Goal: Navigation & Orientation: Find specific page/section

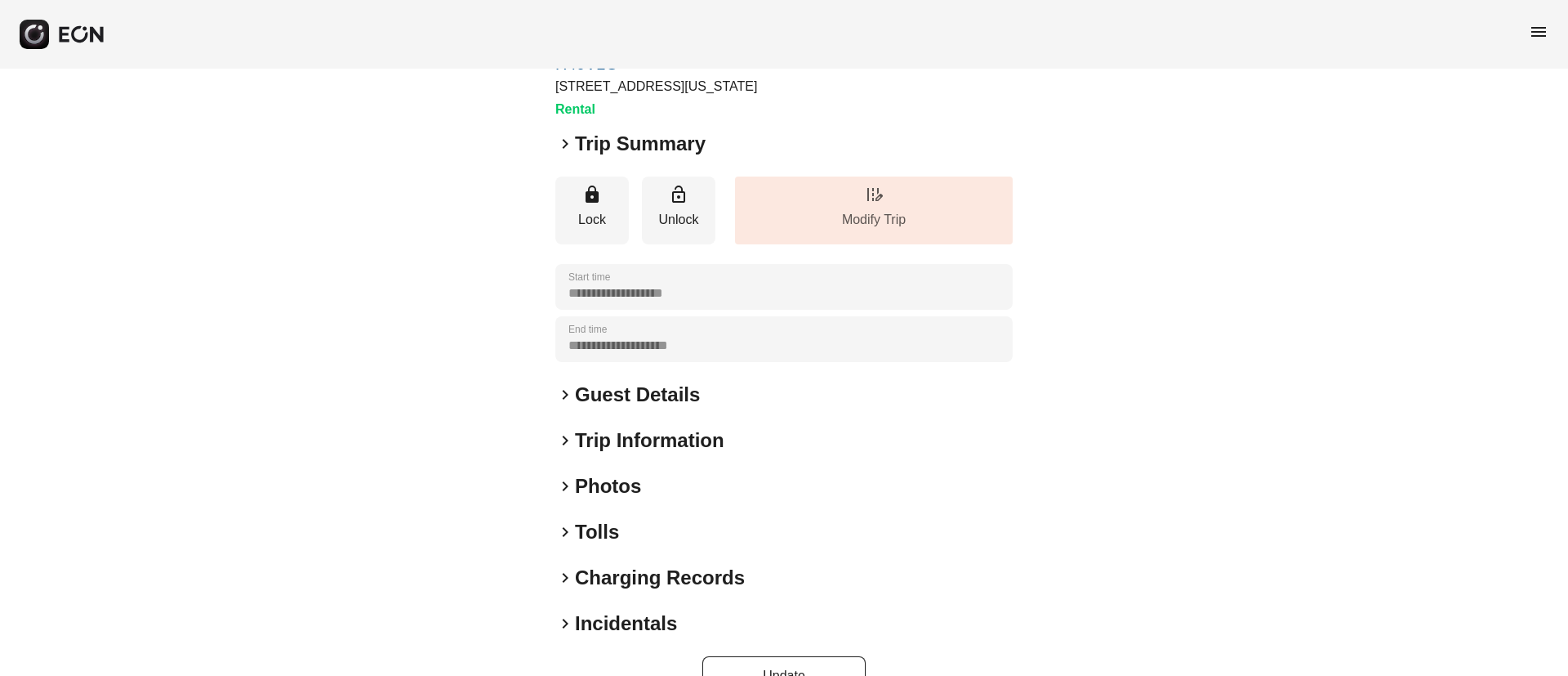
scroll to position [140, 0]
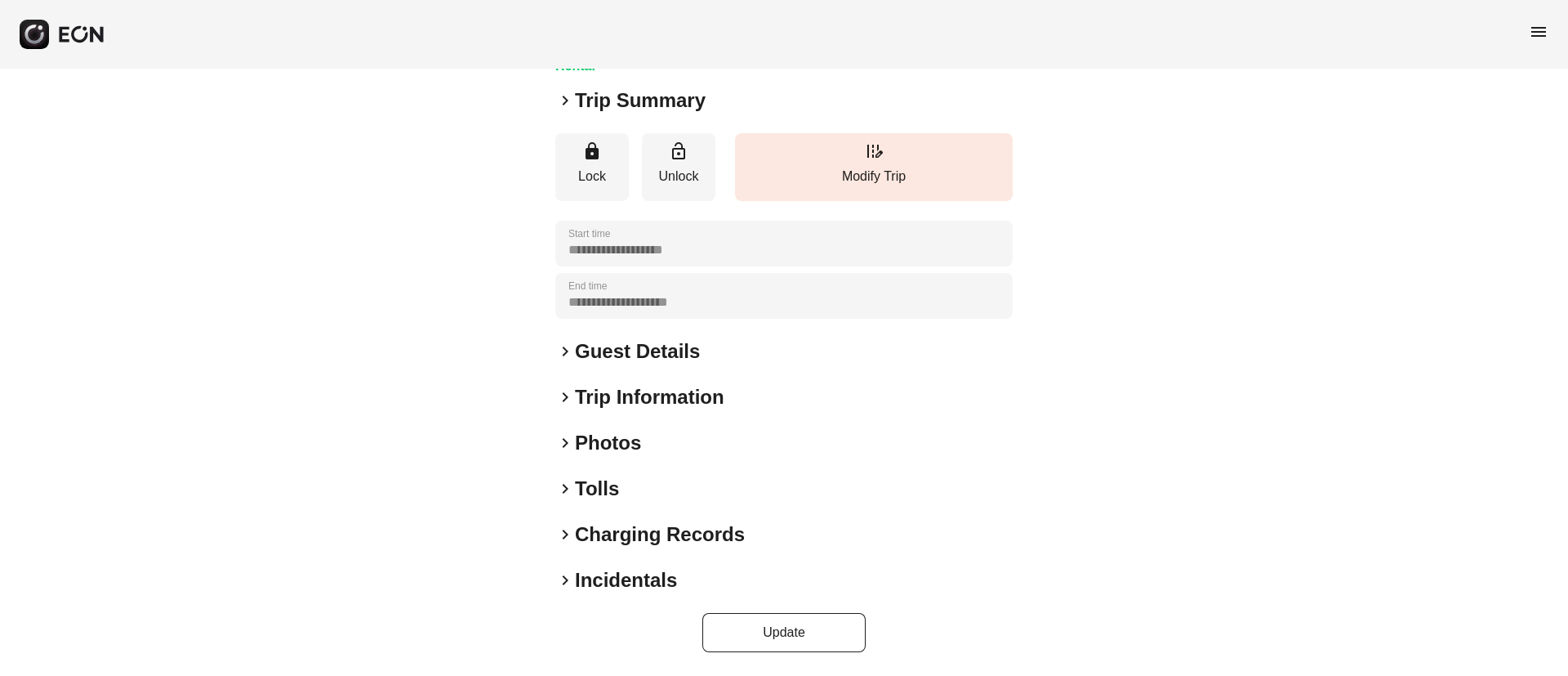
click at [729, 450] on div "keyboard_arrow_right Photos" at bounding box center [784, 443] width 457 height 27
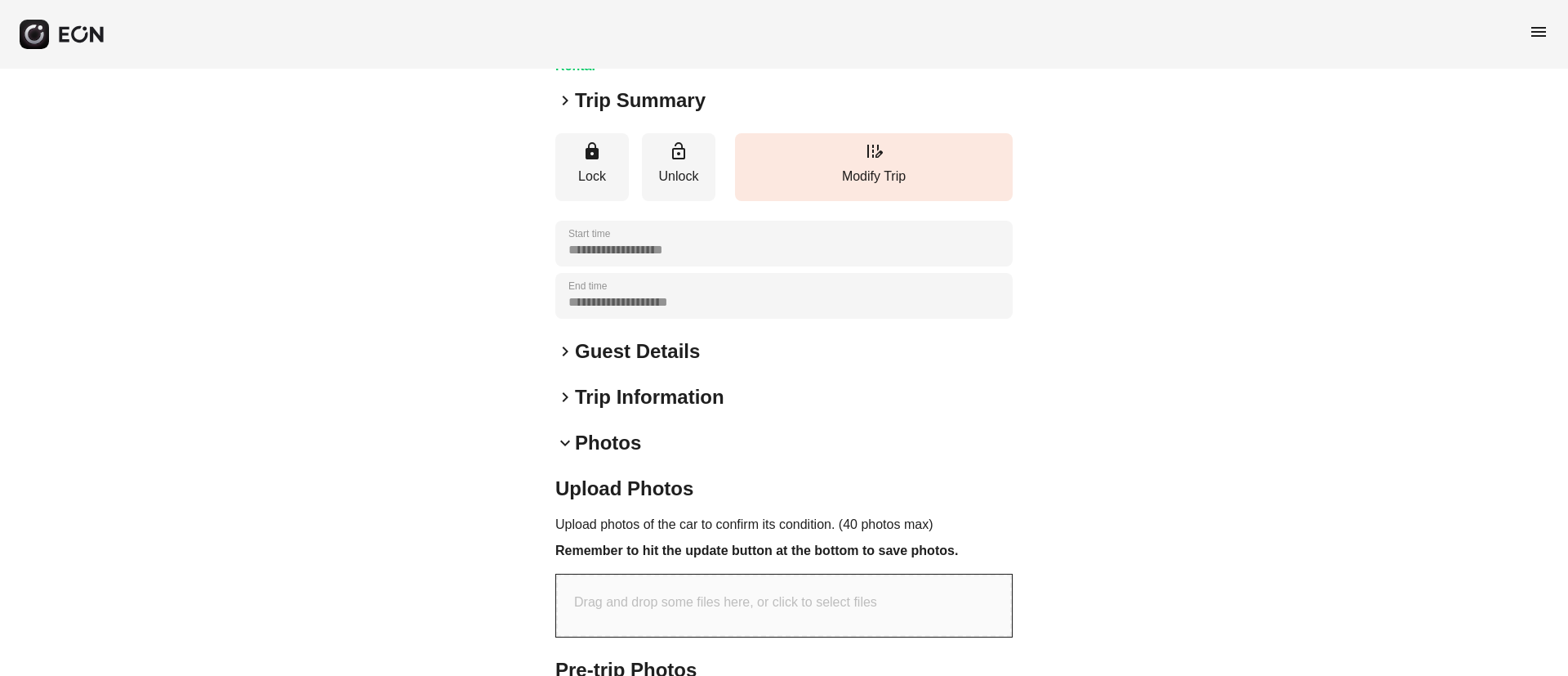
scroll to position [487, 0]
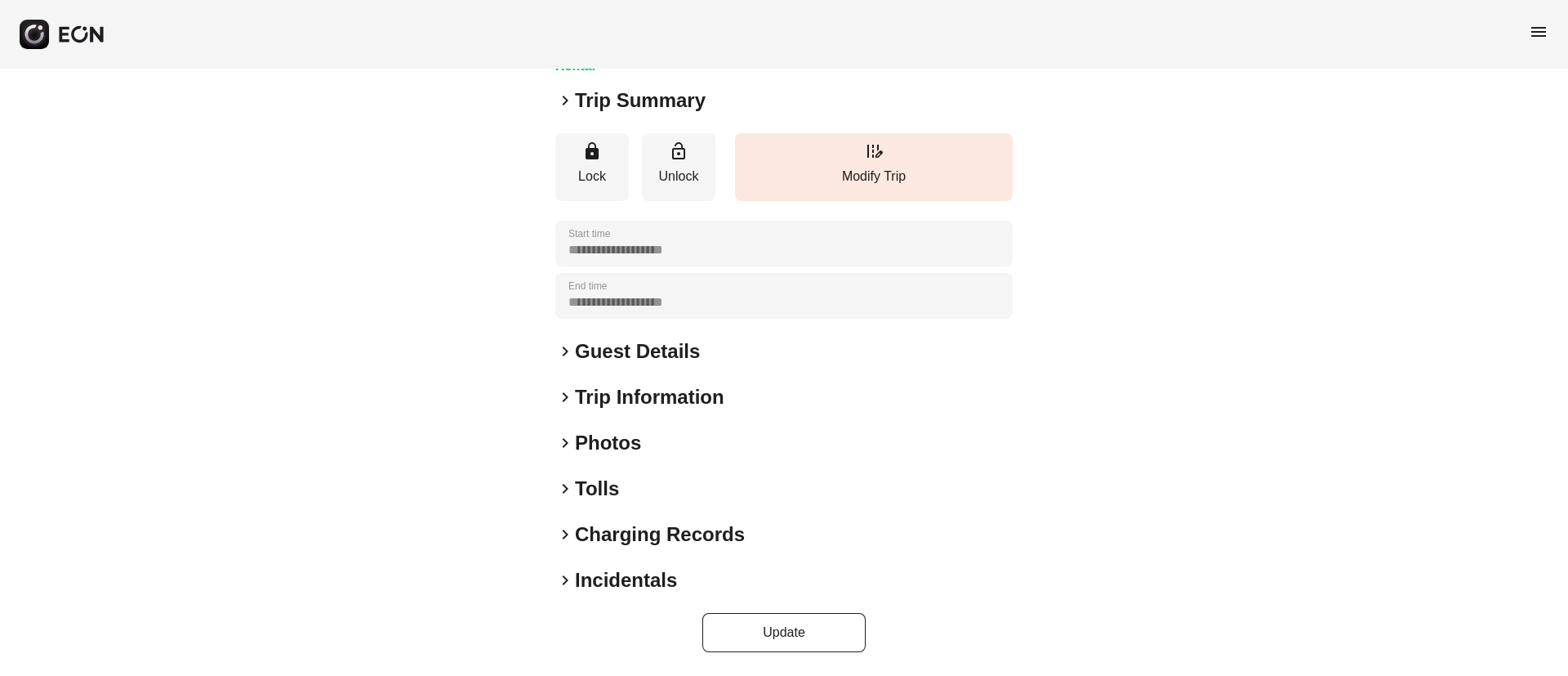
click at [684, 442] on div "keyboard_arrow_right Photos" at bounding box center [784, 443] width 457 height 27
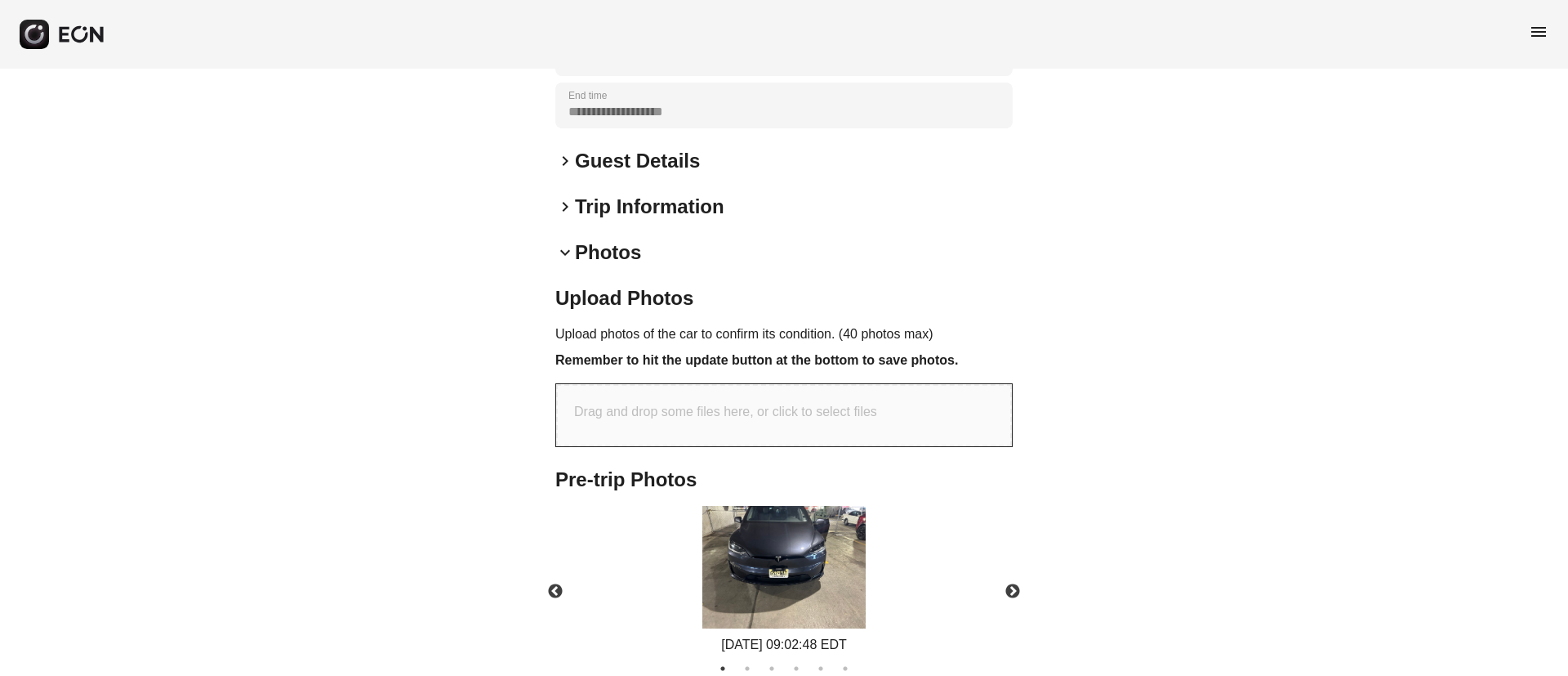
scroll to position [487, 0]
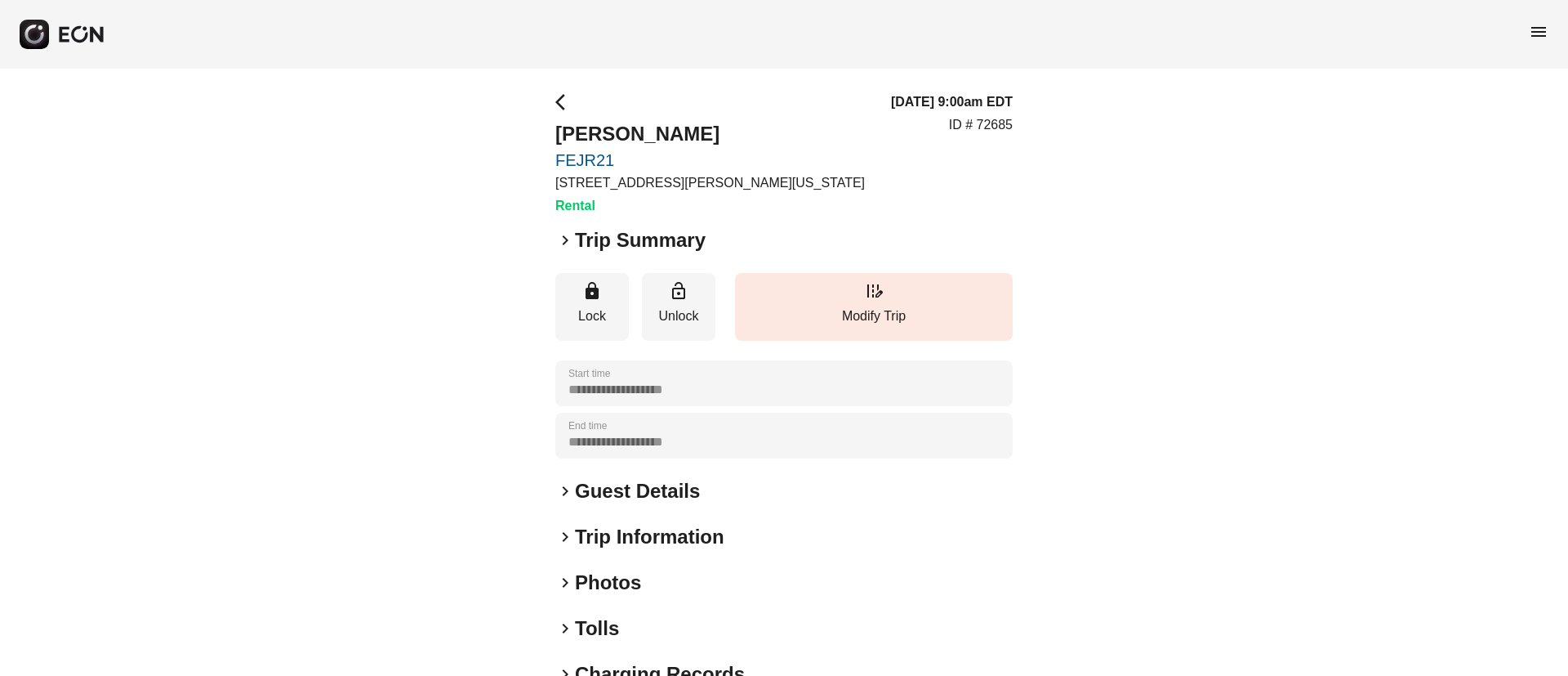
click at [689, 589] on div "keyboard_arrow_right Photos" at bounding box center [784, 583] width 457 height 27
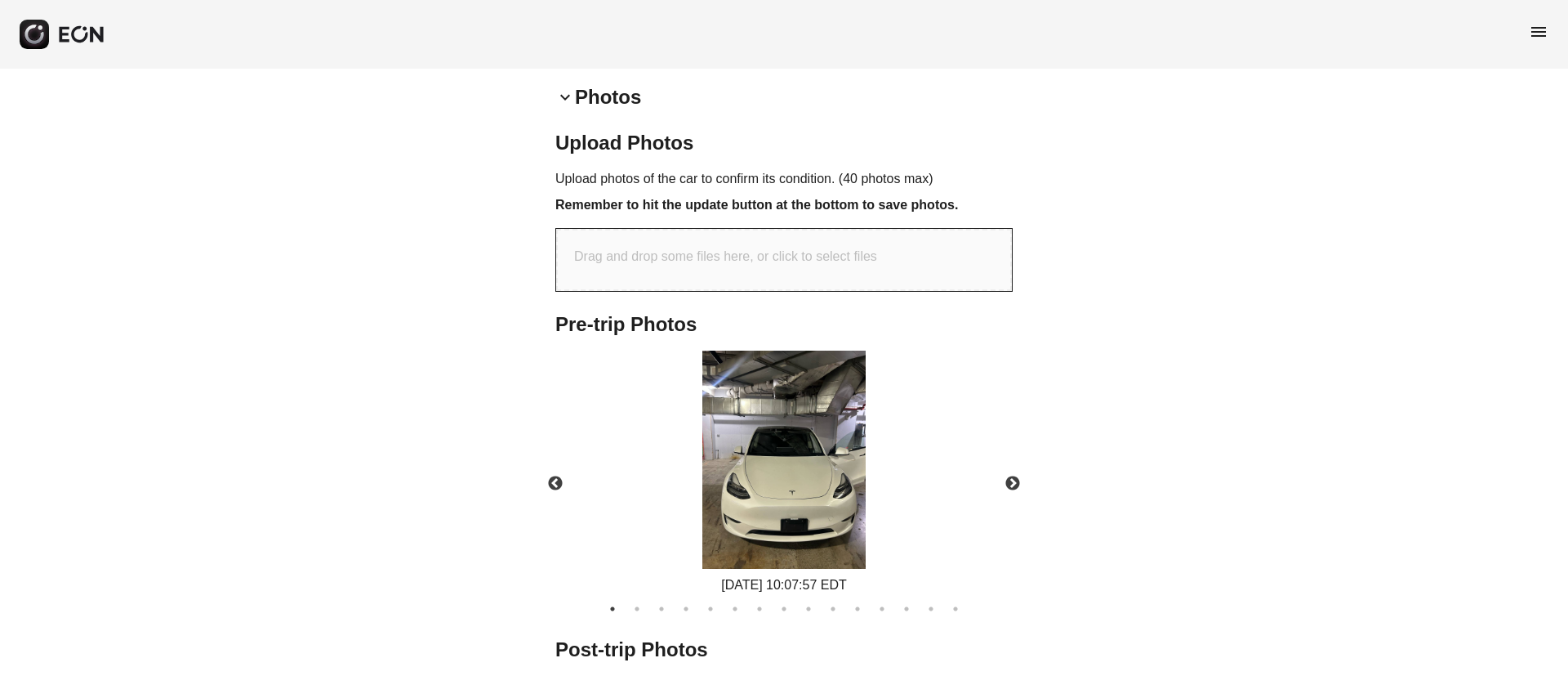
scroll to position [487, 0]
click at [790, 473] on img at bounding box center [784, 458] width 164 height 218
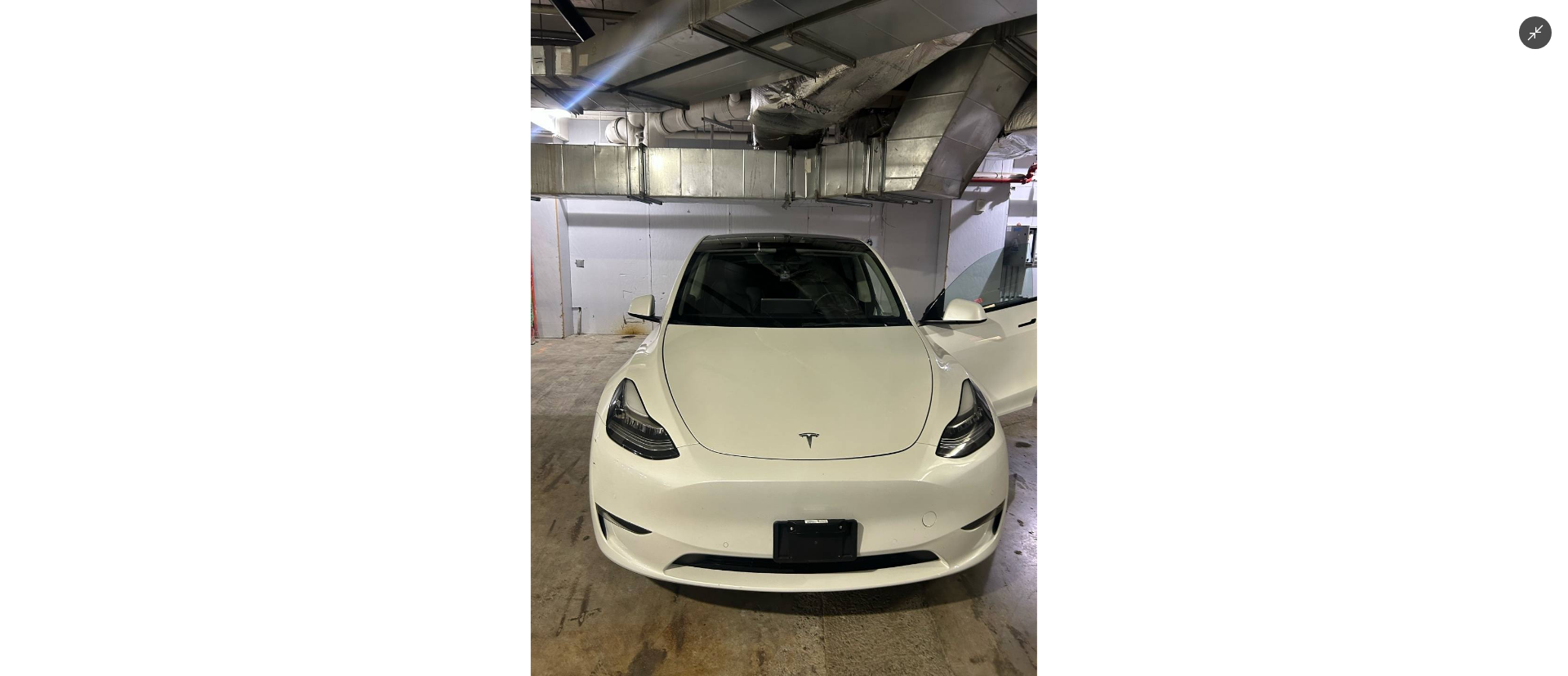
click at [790, 473] on img at bounding box center [784, 338] width 506 height 676
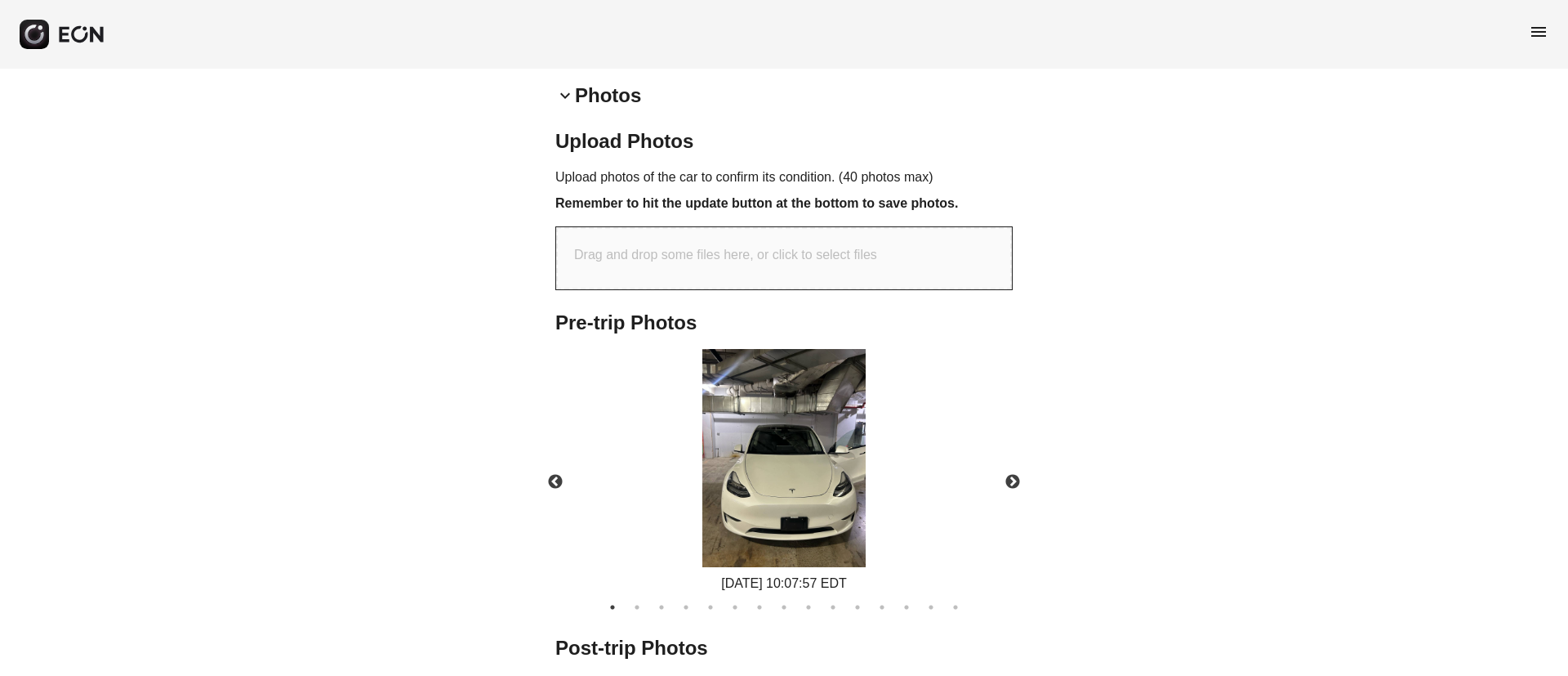
click at [790, 473] on img at bounding box center [784, 458] width 164 height 218
click at [1011, 482] on button "Next" at bounding box center [1012, 482] width 57 height 57
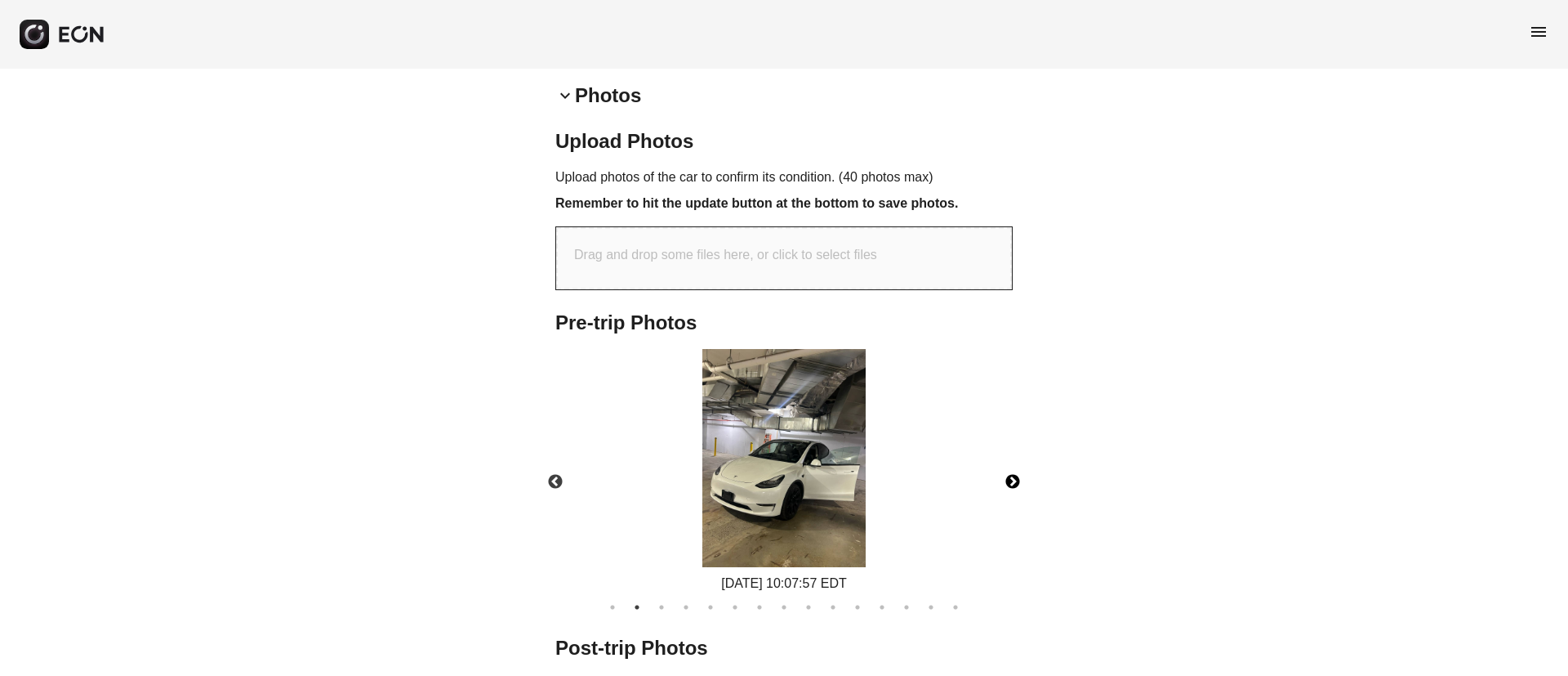
click at [1011, 482] on button "Next" at bounding box center [1012, 482] width 57 height 57
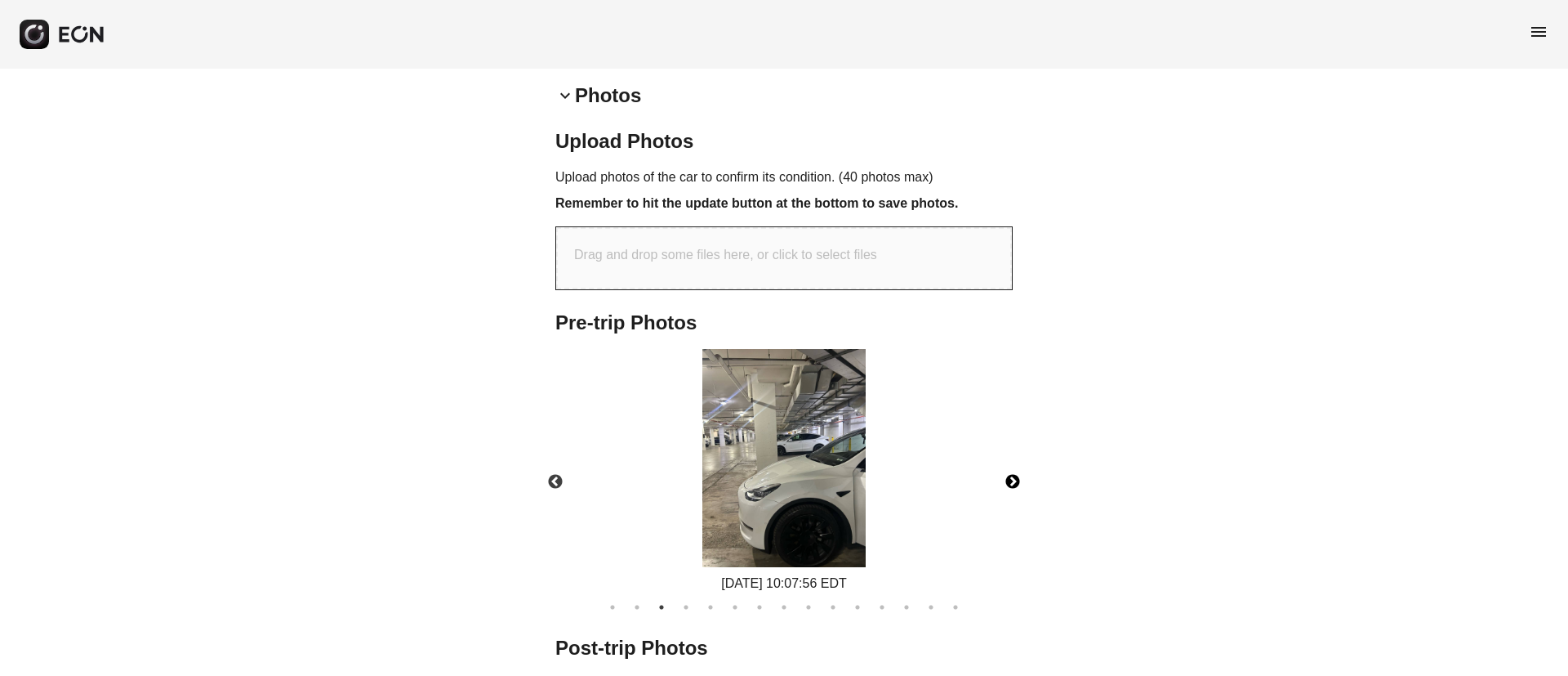
click at [1011, 482] on button "Next" at bounding box center [1012, 482] width 57 height 57
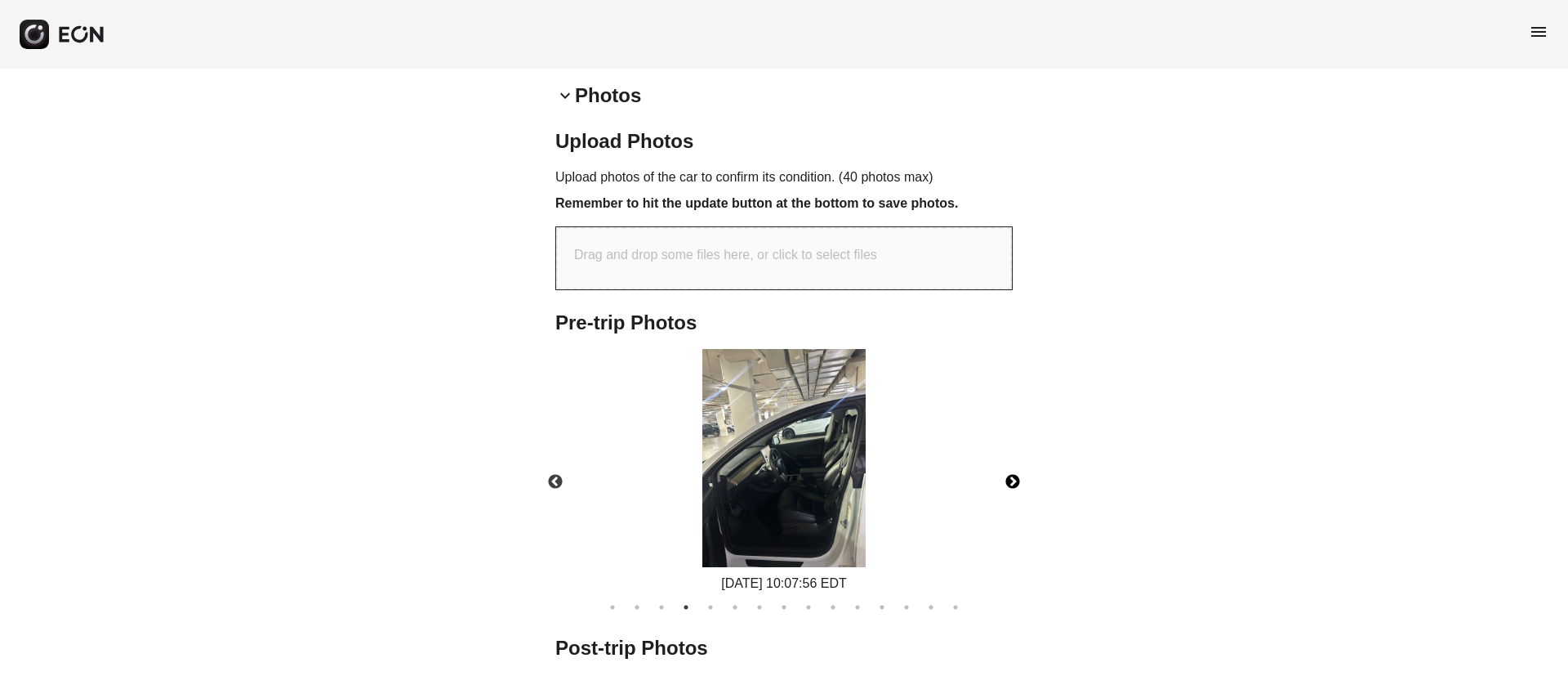
click at [1011, 482] on button "Next" at bounding box center [1012, 482] width 57 height 57
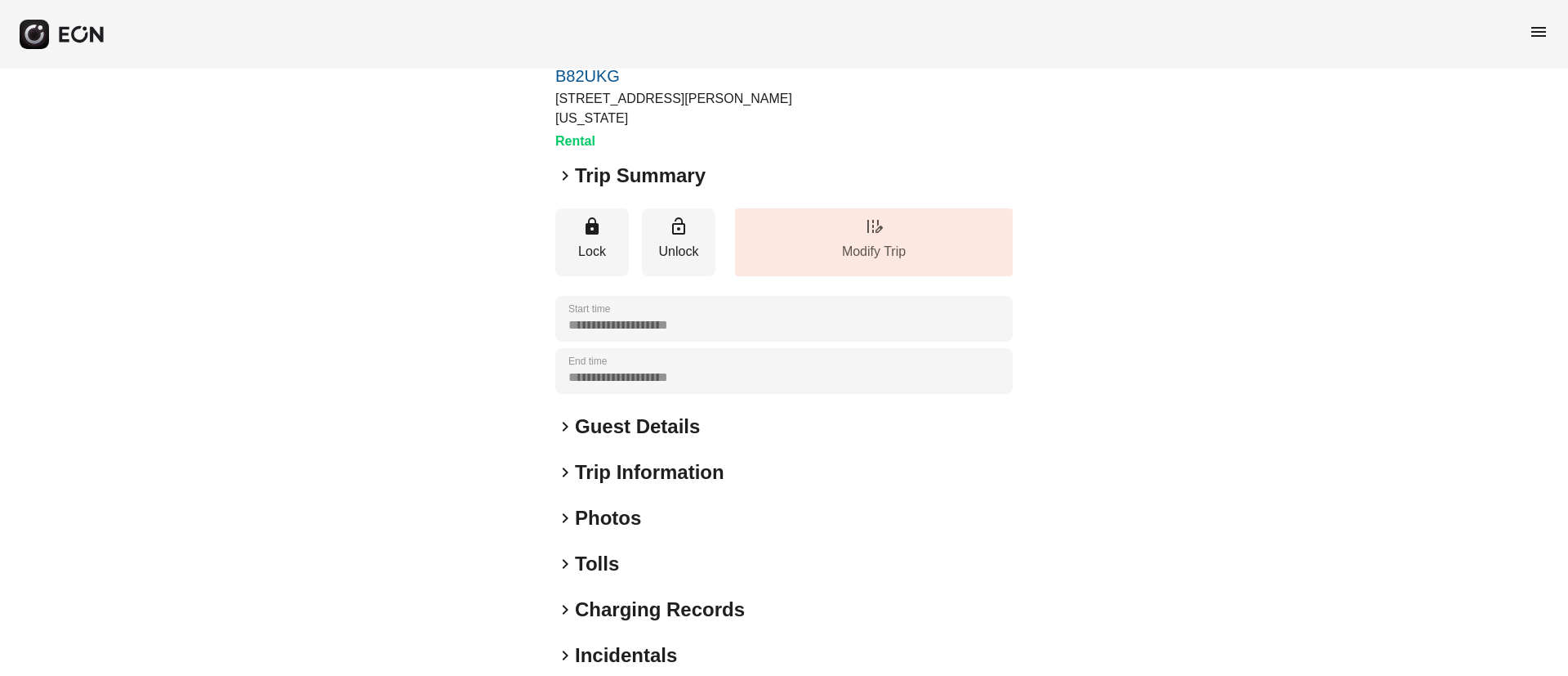
scroll to position [123, 0]
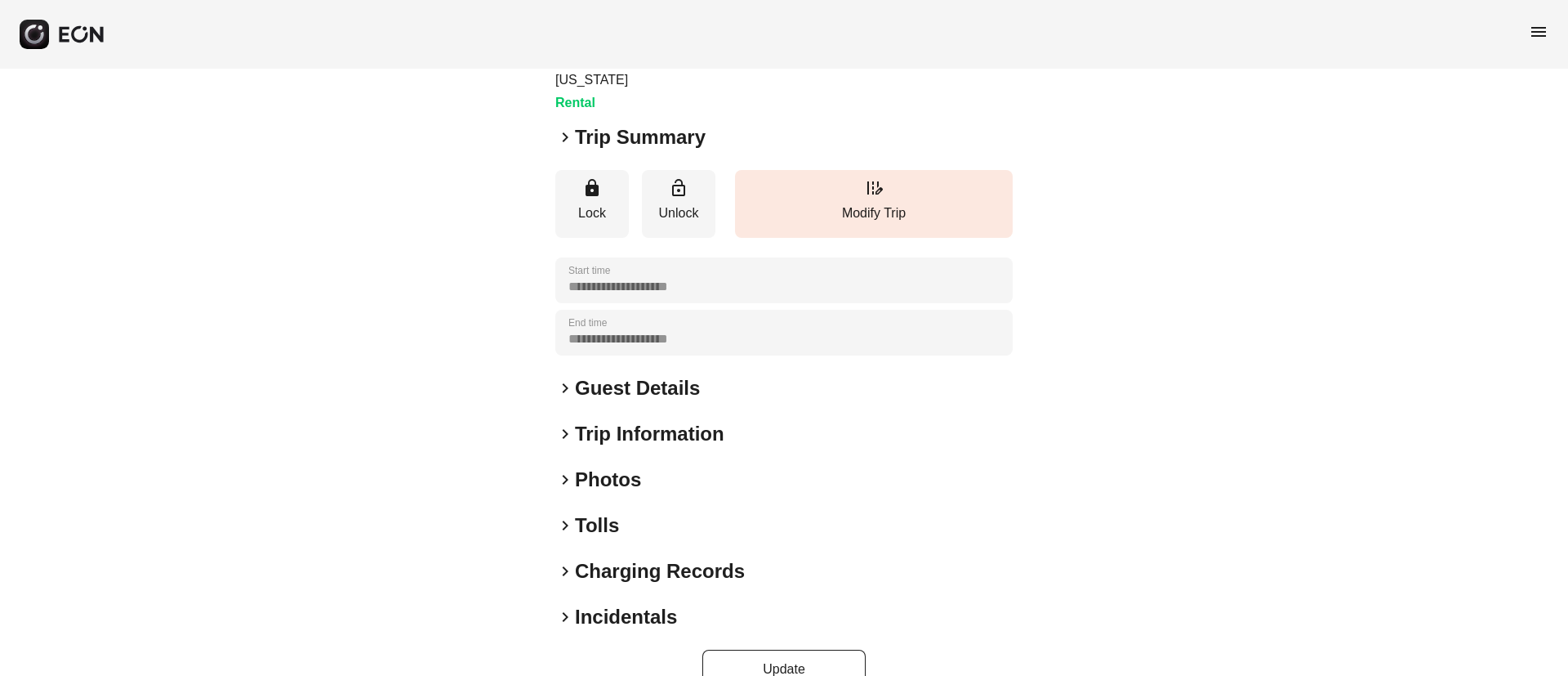
click at [659, 467] on div "keyboard_arrow_right Photos" at bounding box center [784, 480] width 457 height 27
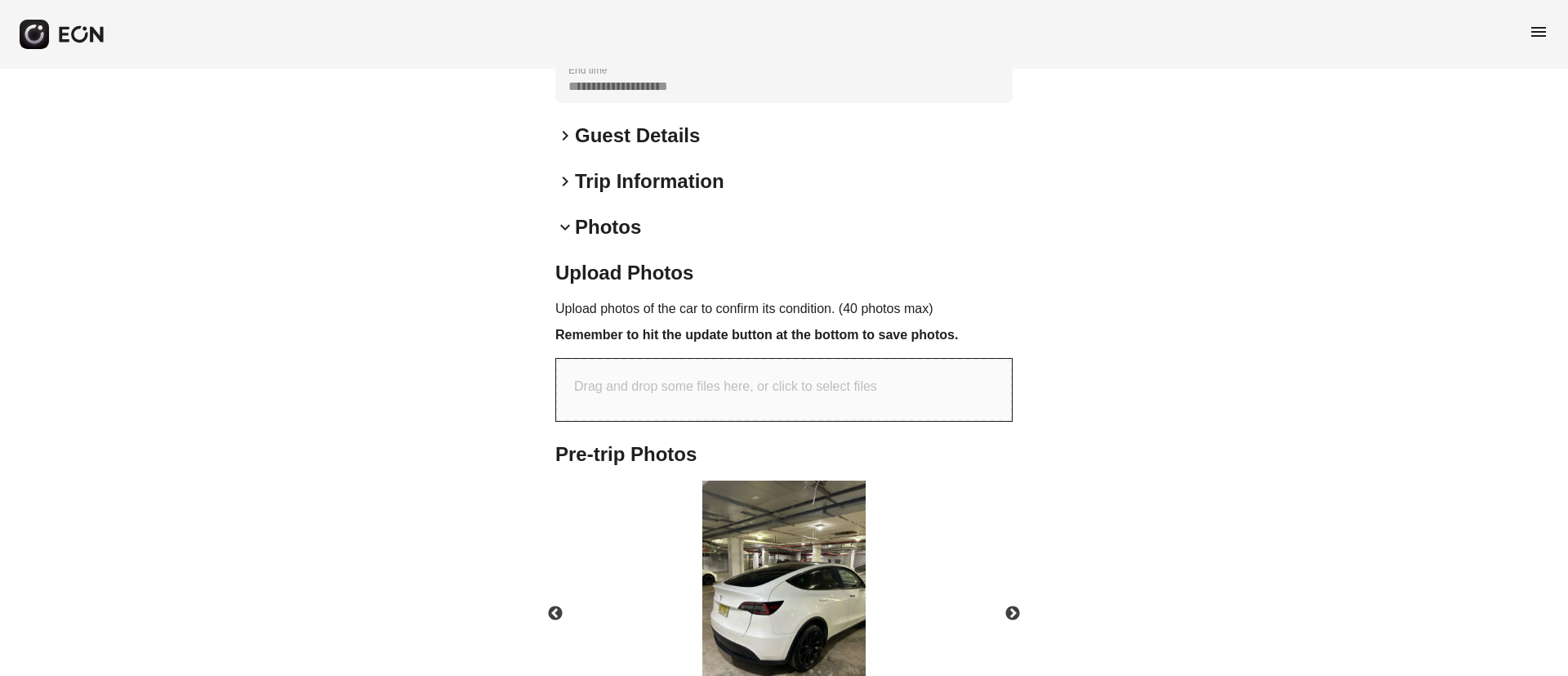
scroll to position [613, 0]
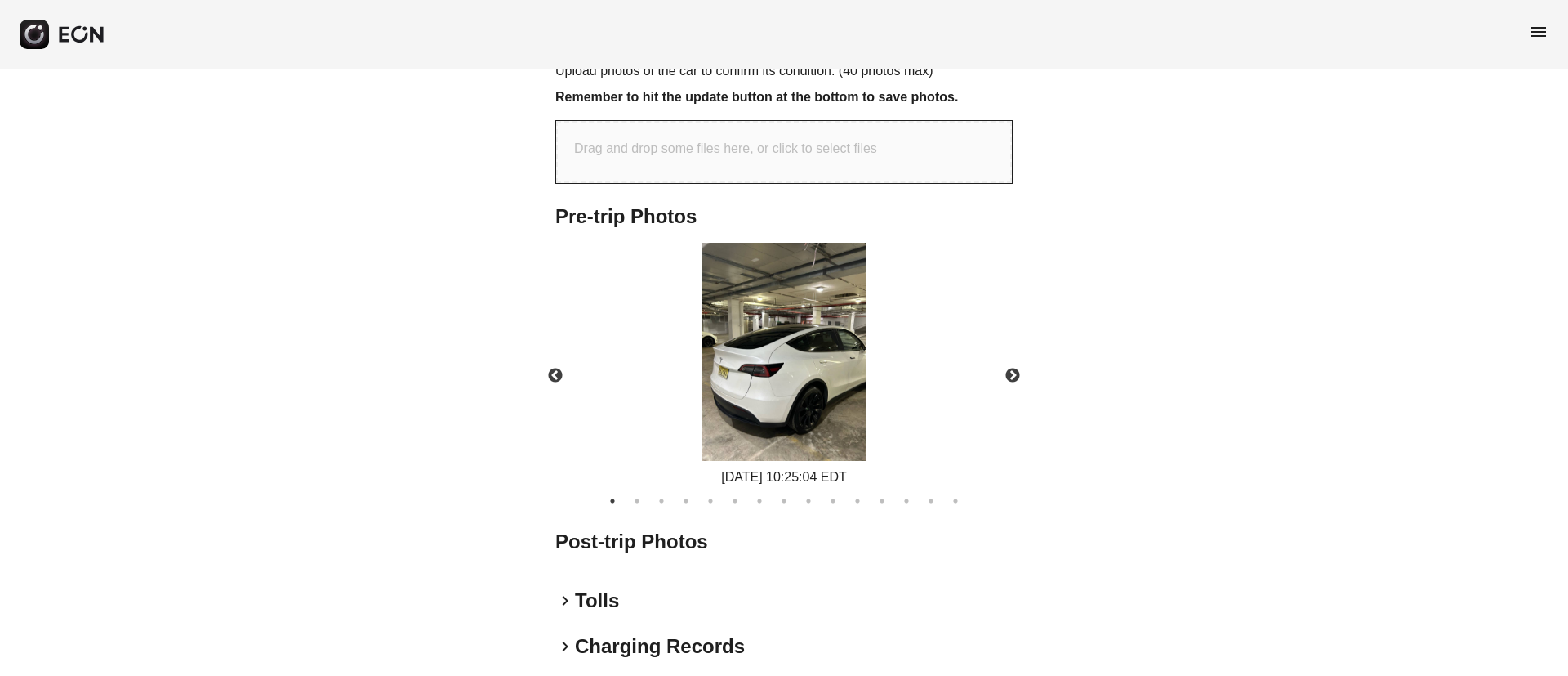
click at [742, 359] on img at bounding box center [784, 351] width 164 height 218
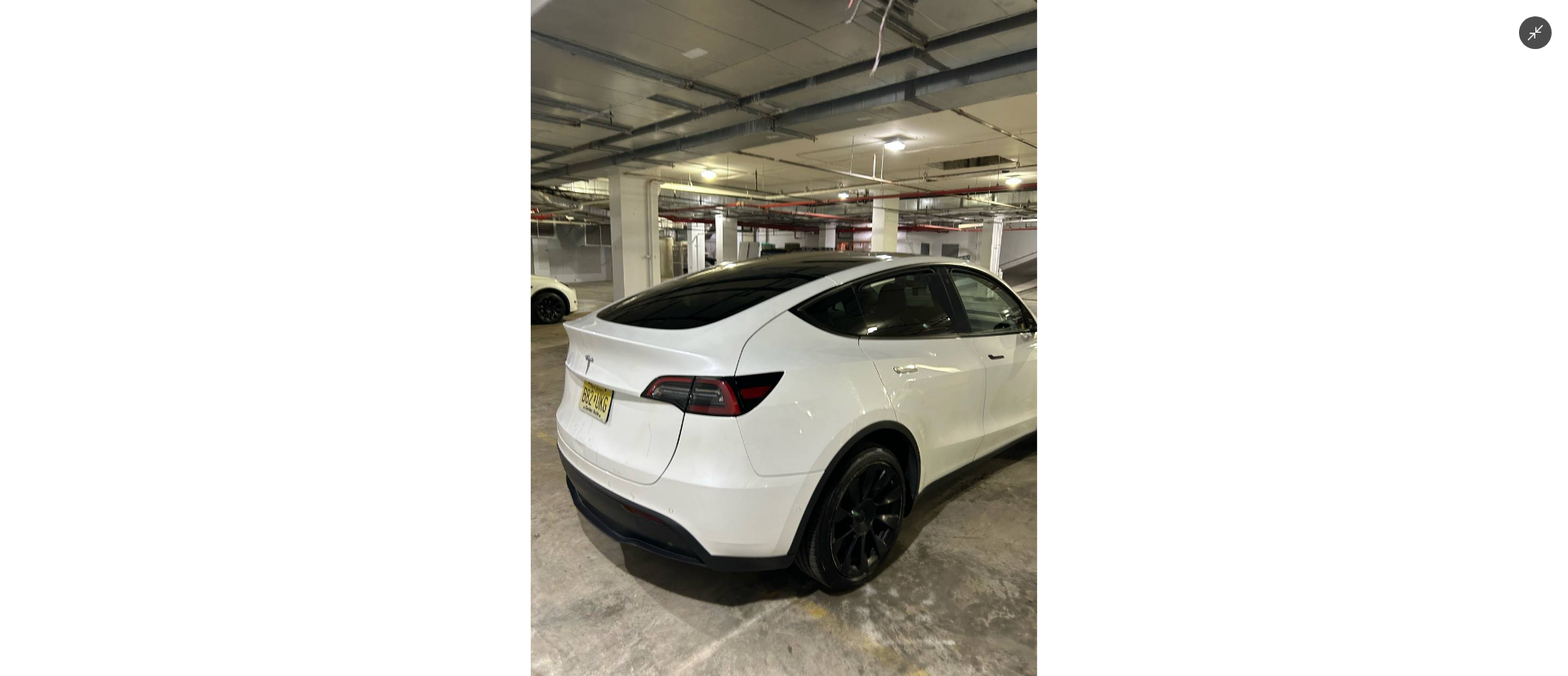
click at [810, 362] on img at bounding box center [784, 338] width 506 height 676
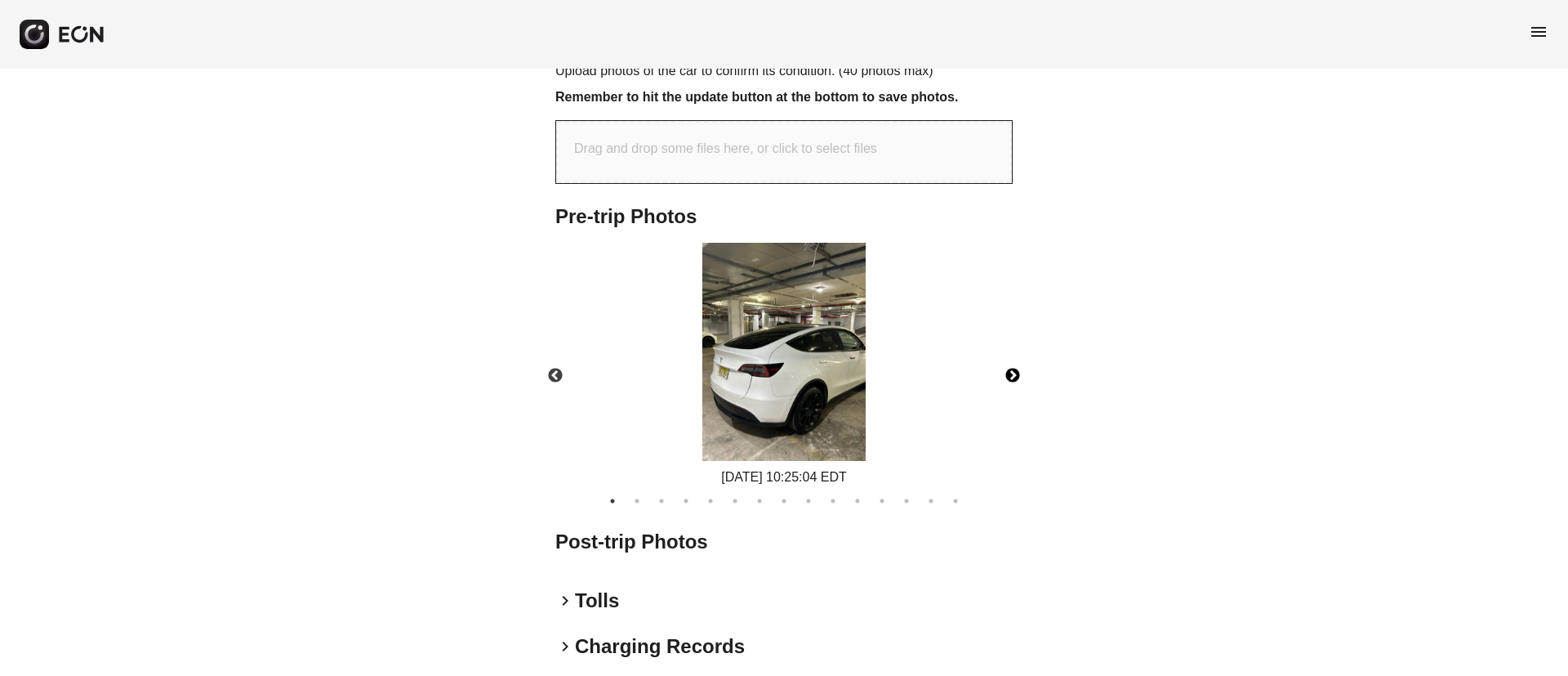
click at [1011, 351] on button "Next" at bounding box center [1012, 375] width 57 height 57
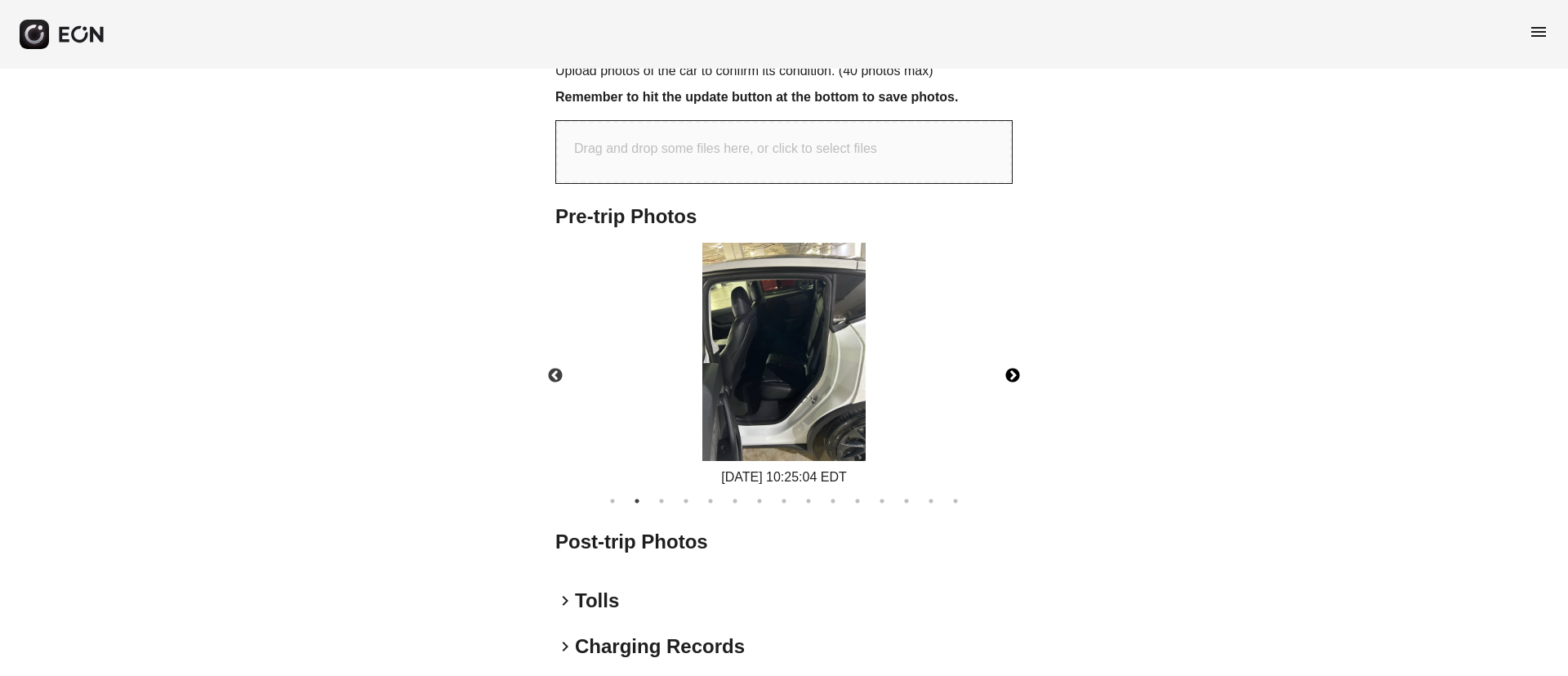
click at [774, 362] on img at bounding box center [784, 351] width 164 height 218
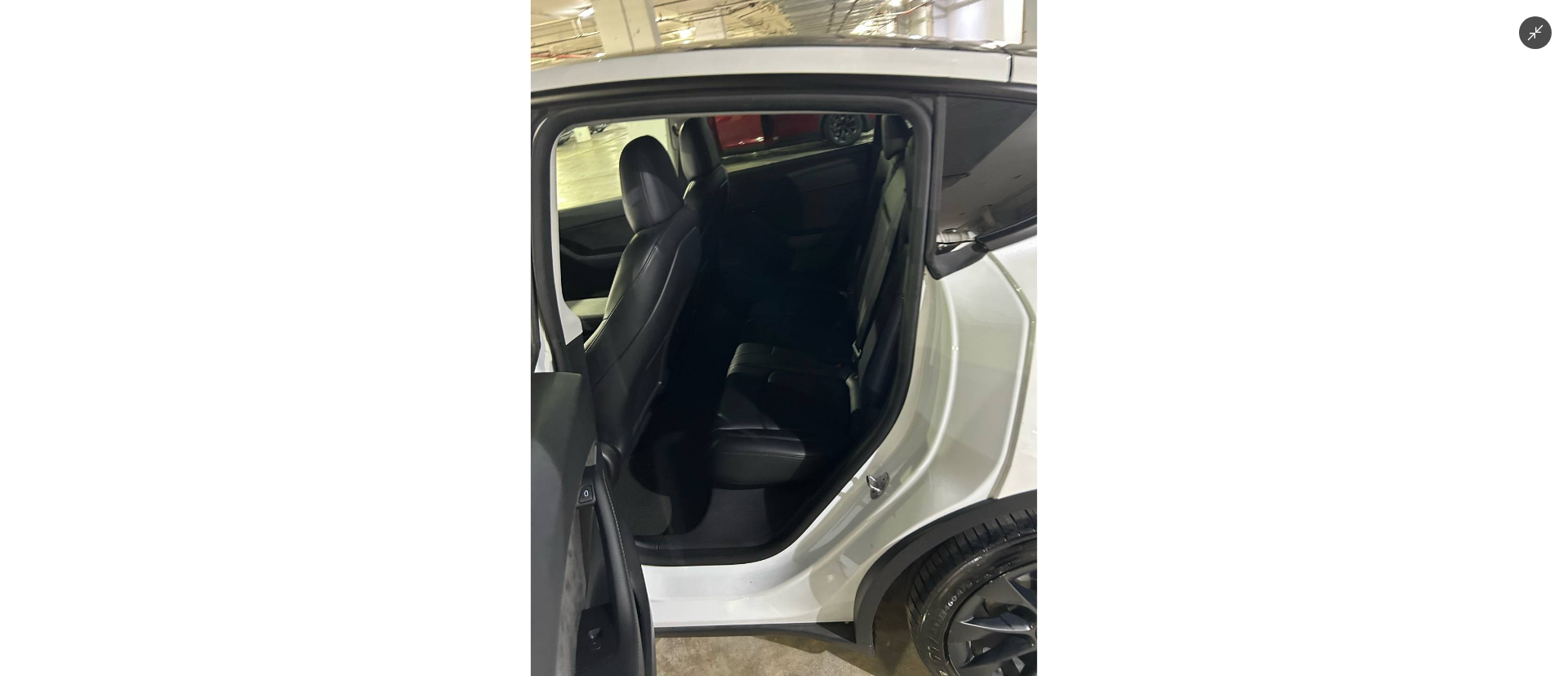
click at [774, 362] on img at bounding box center [784, 338] width 506 height 676
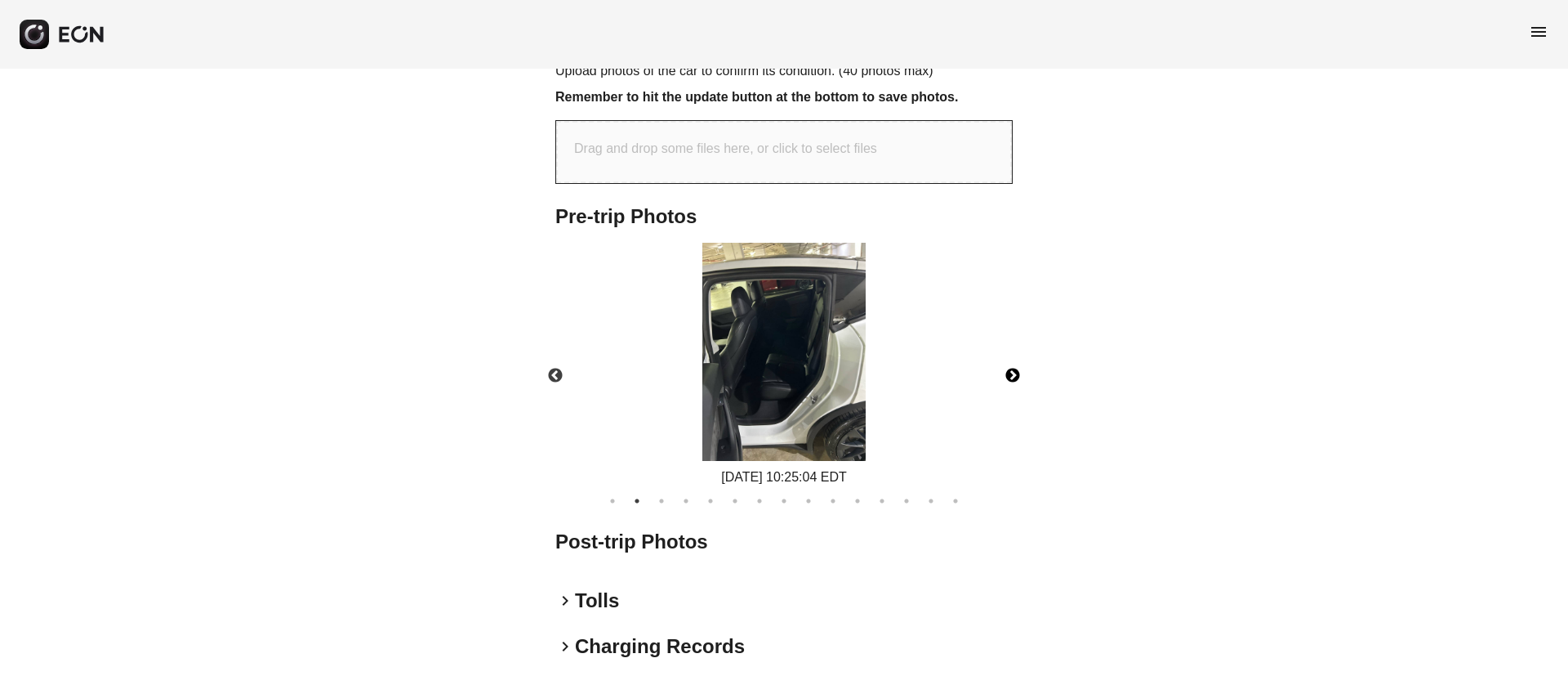
click at [820, 409] on img at bounding box center [784, 351] width 164 height 218
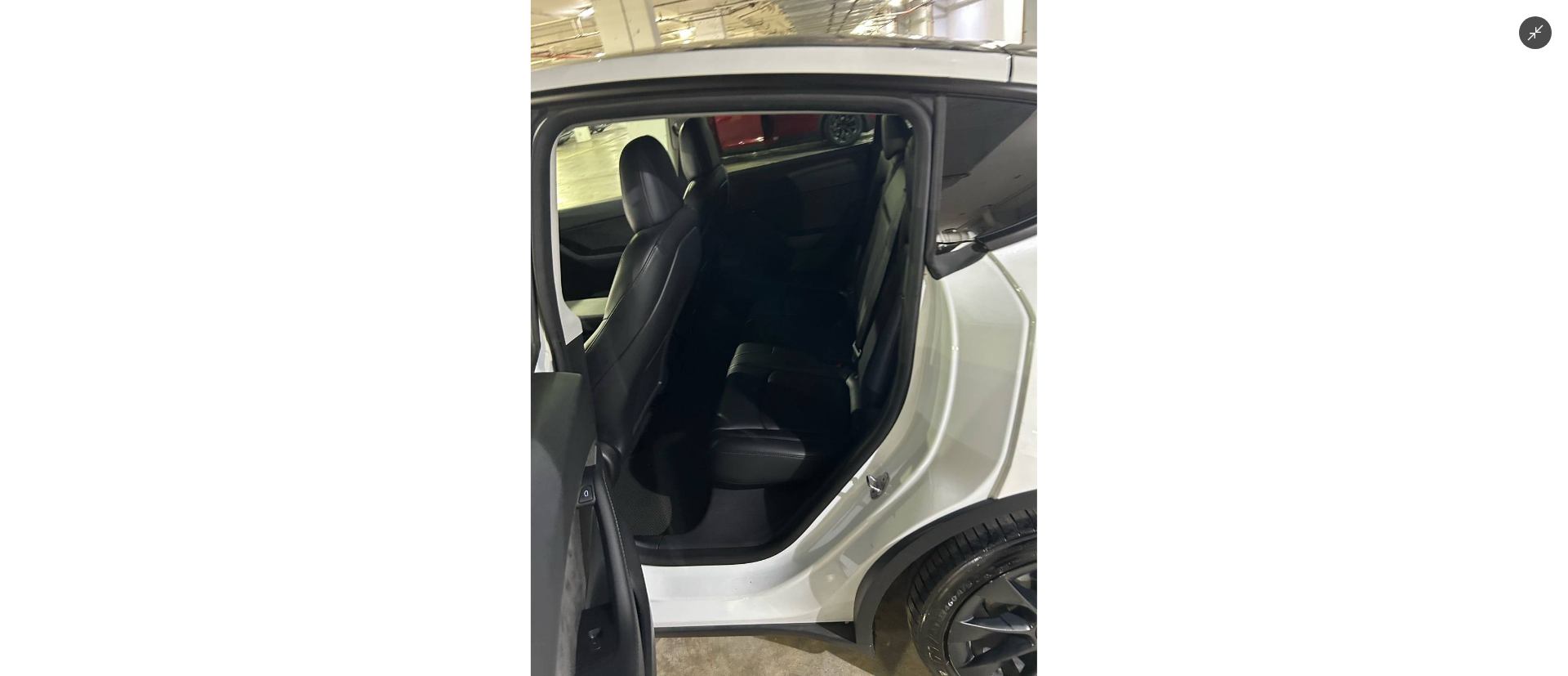
click at [820, 409] on img at bounding box center [784, 338] width 506 height 676
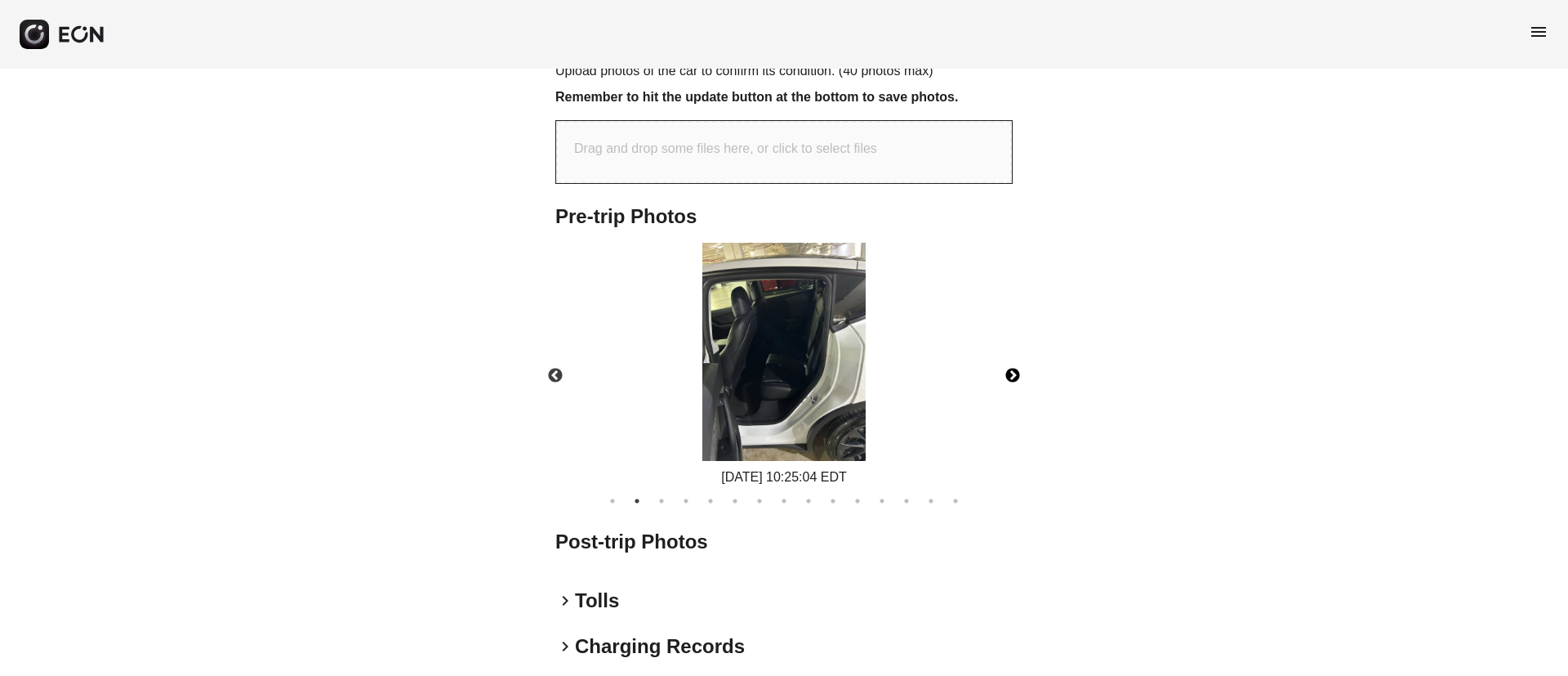
click at [1020, 352] on button "Next" at bounding box center [1012, 375] width 57 height 57
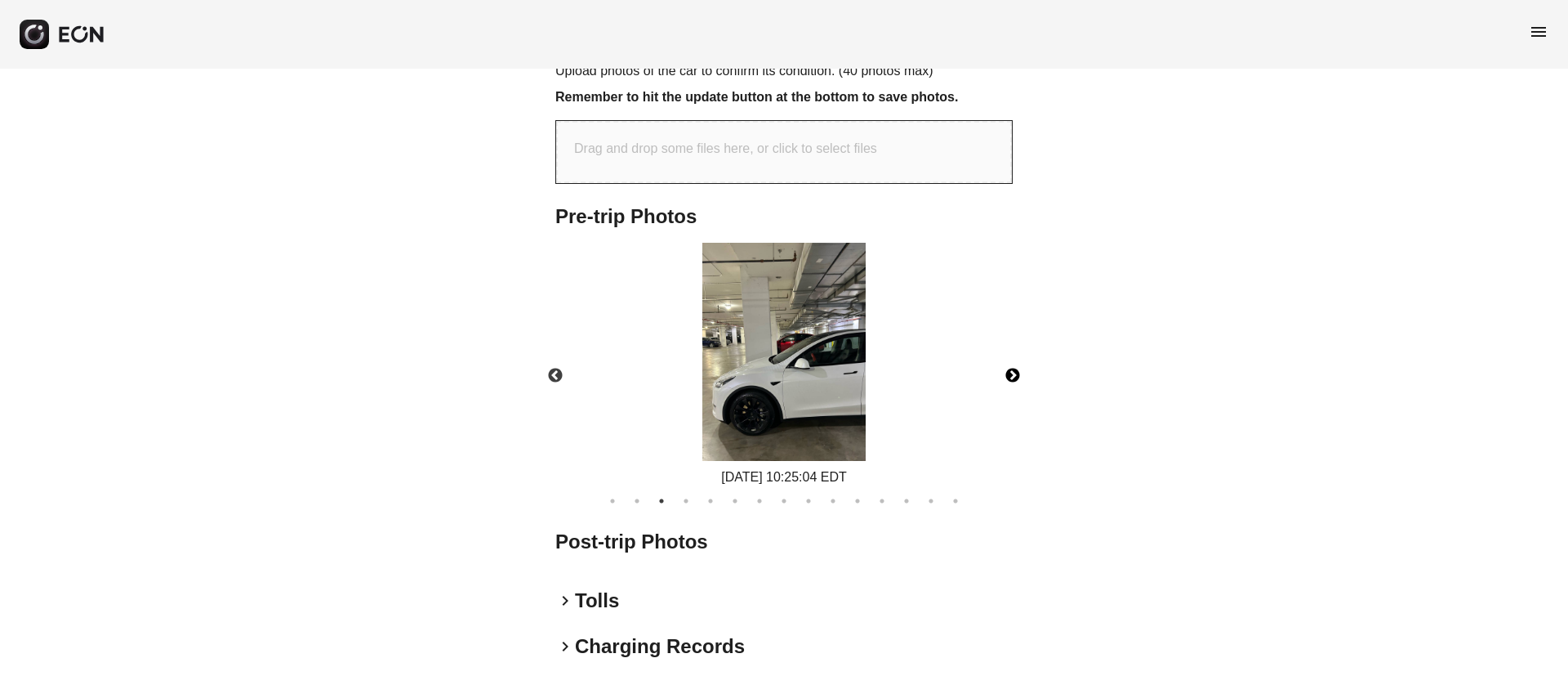
click at [1018, 352] on button "Next" at bounding box center [1012, 375] width 57 height 57
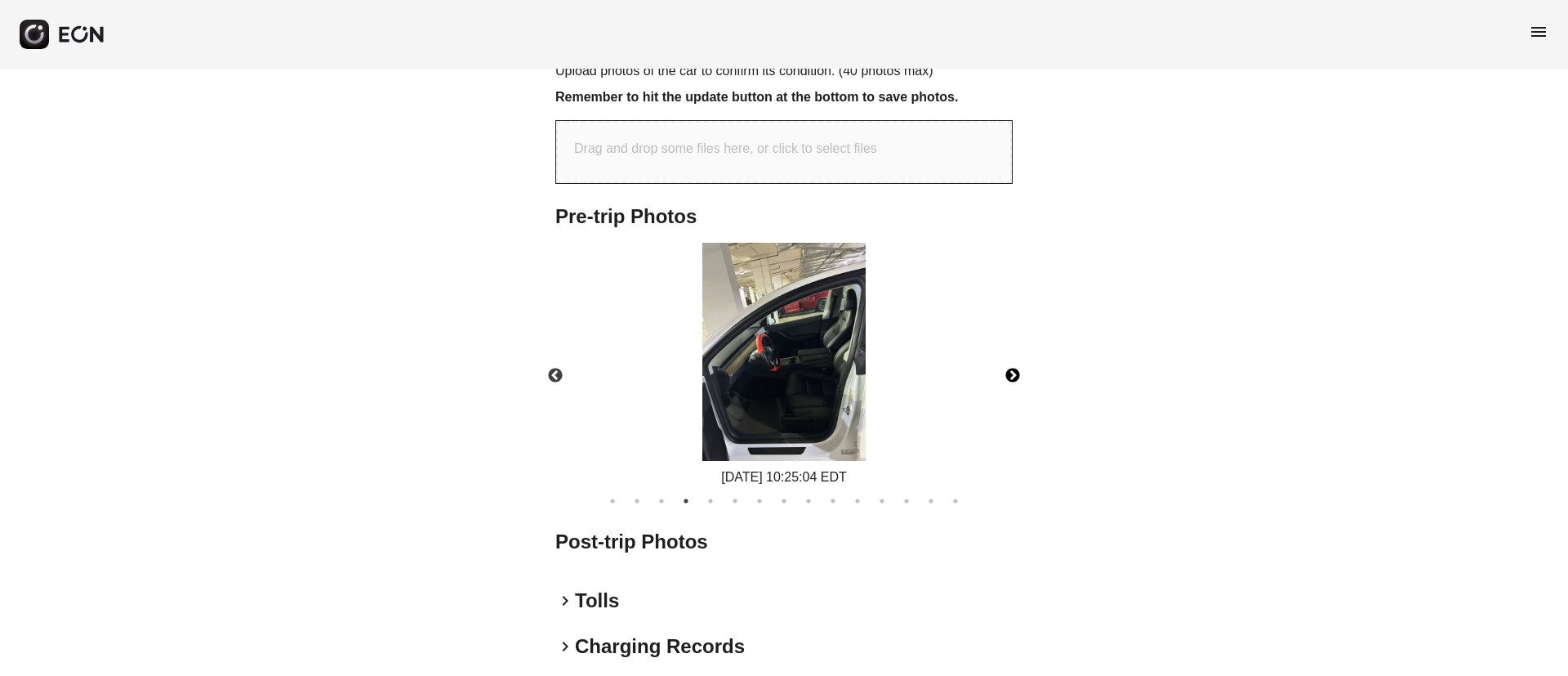
click at [1018, 352] on button "Next" at bounding box center [1012, 375] width 57 height 57
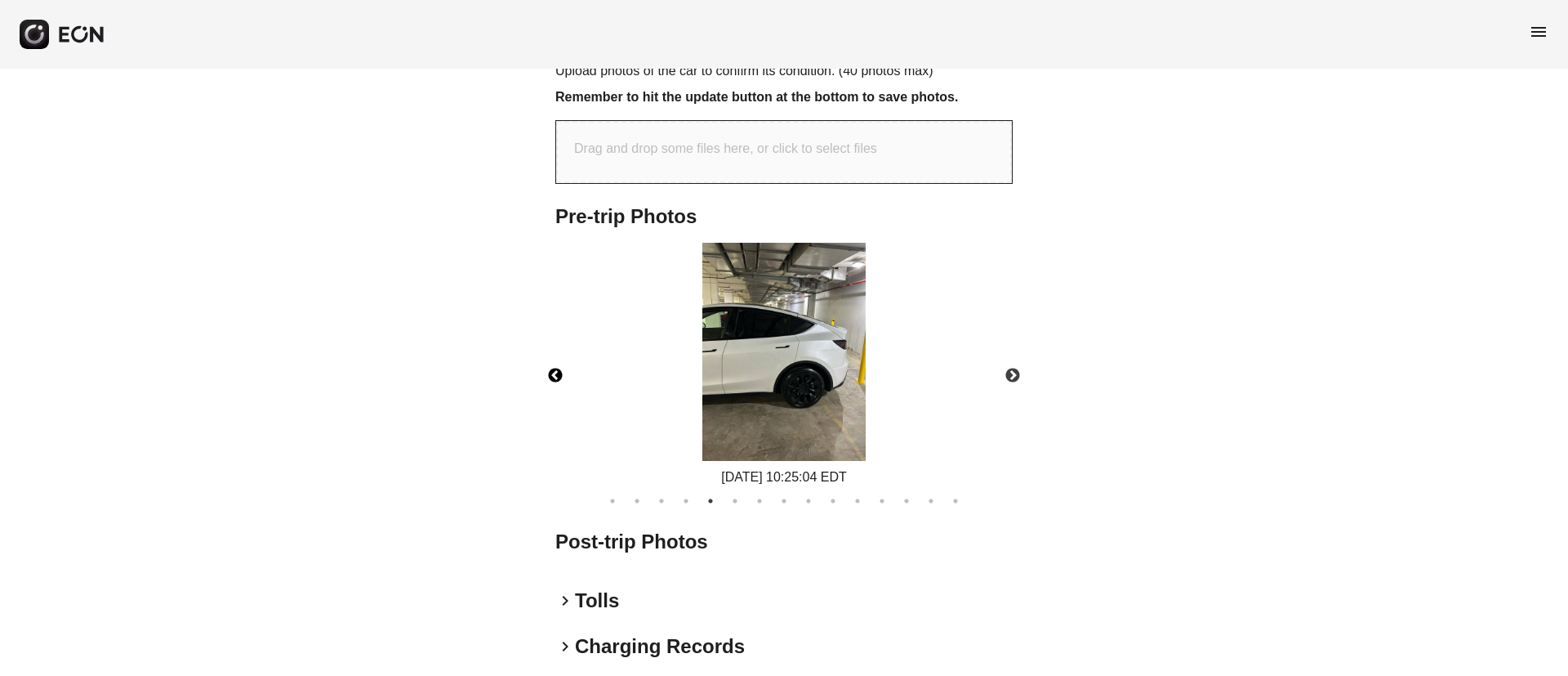
click at [551, 360] on button "Previous" at bounding box center [555, 375] width 57 height 57
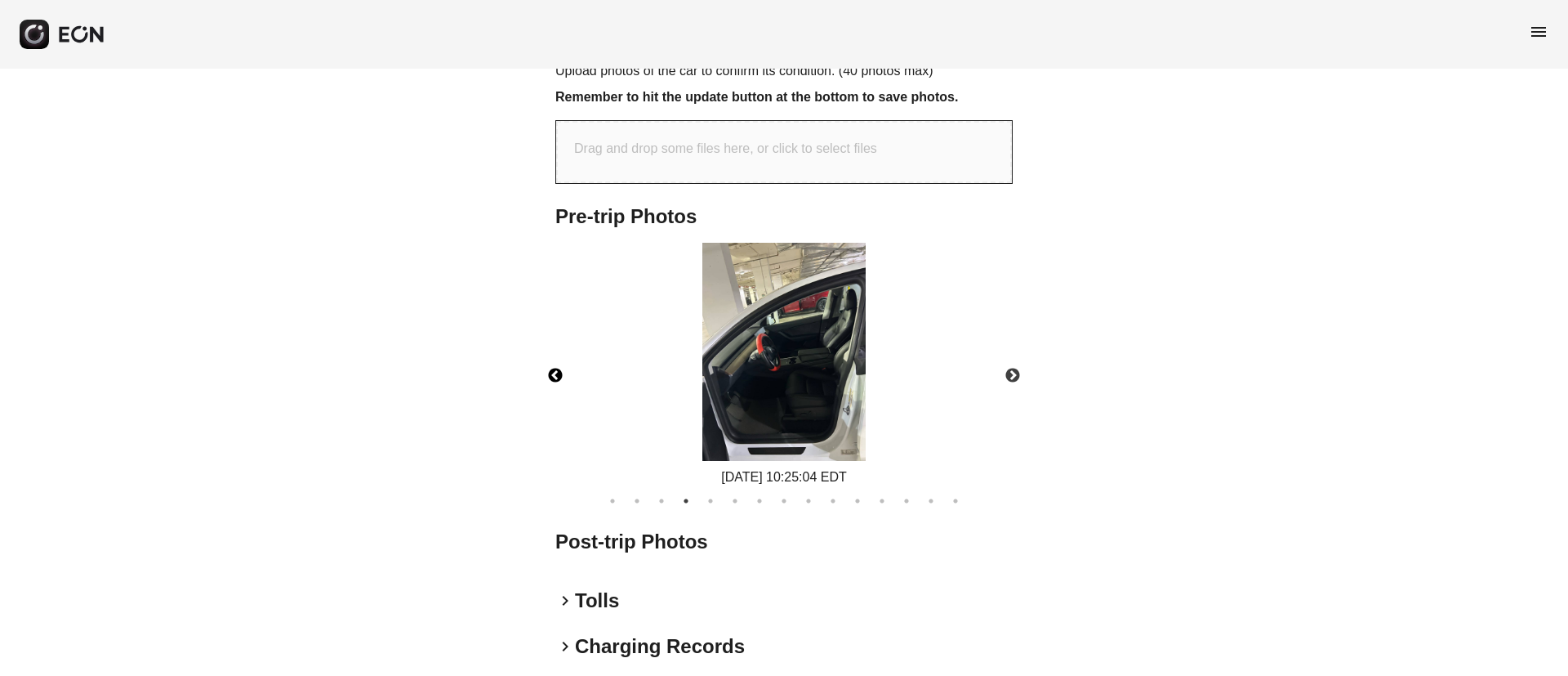
click at [772, 348] on img at bounding box center [784, 351] width 164 height 218
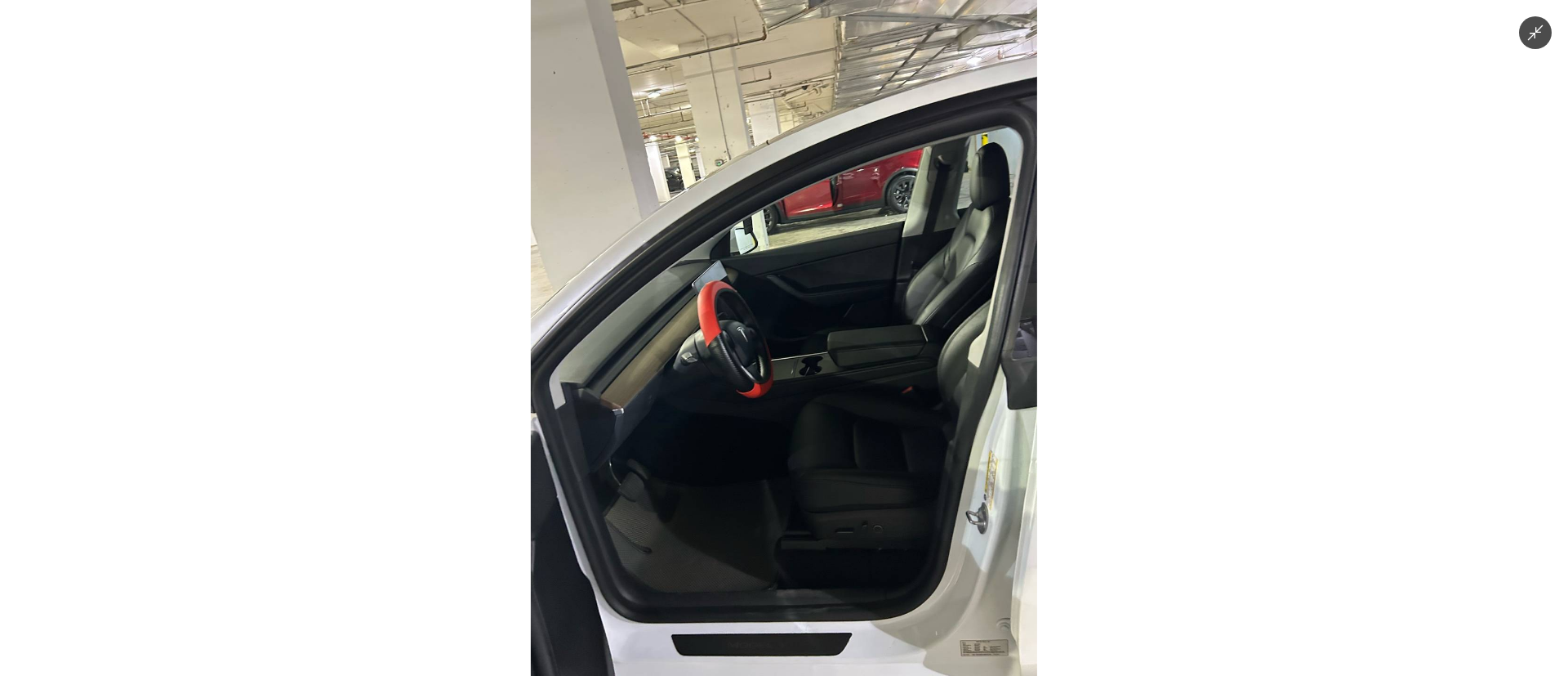
click at [778, 350] on img at bounding box center [784, 338] width 506 height 676
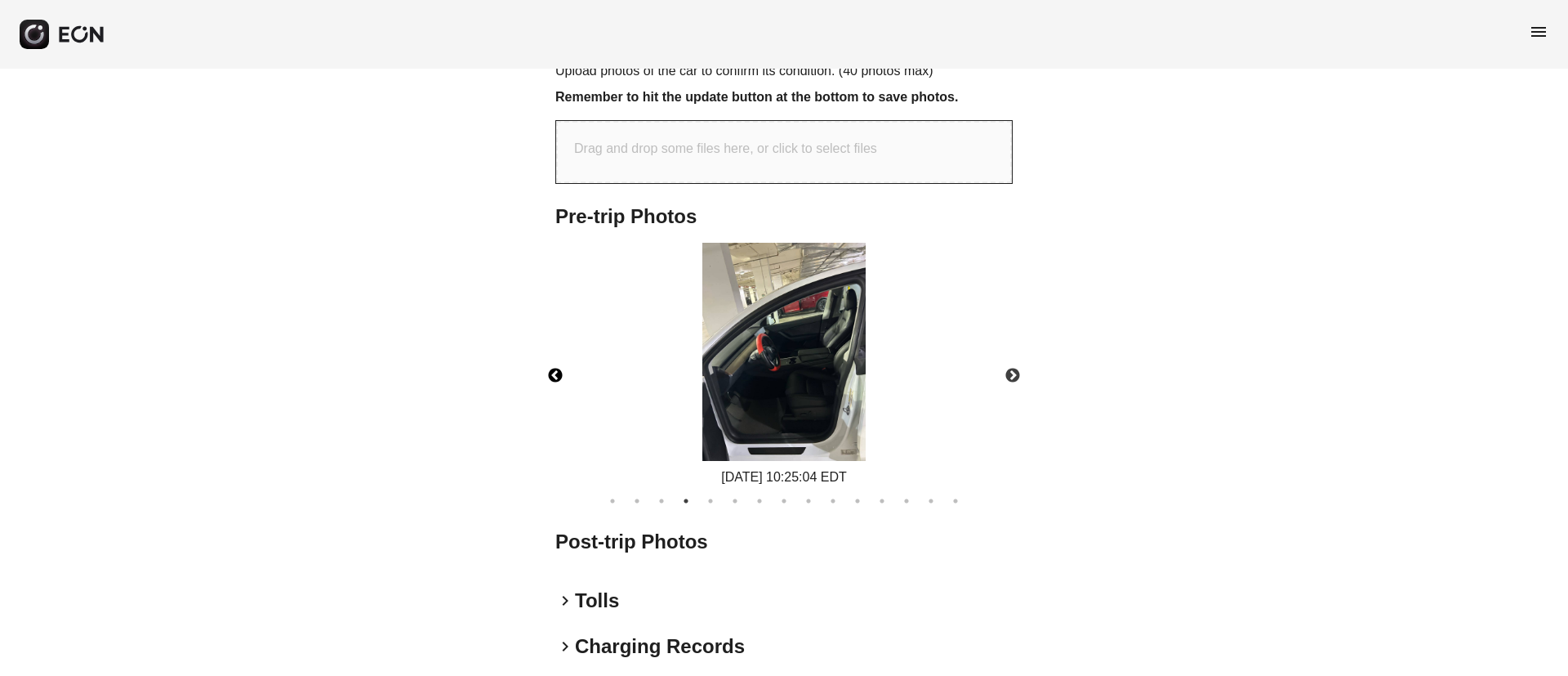
click at [778, 350] on img at bounding box center [784, 351] width 164 height 218
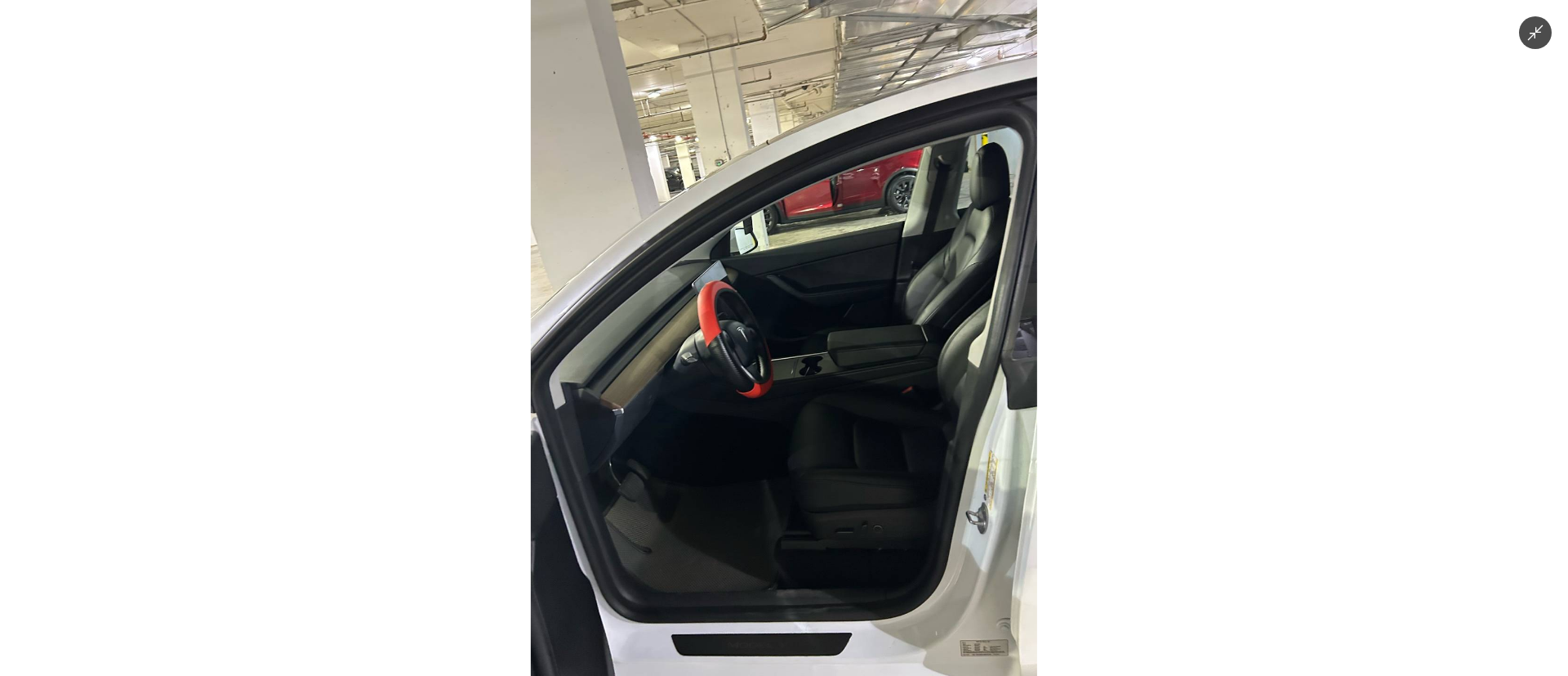
click at [865, 380] on img at bounding box center [784, 338] width 506 height 676
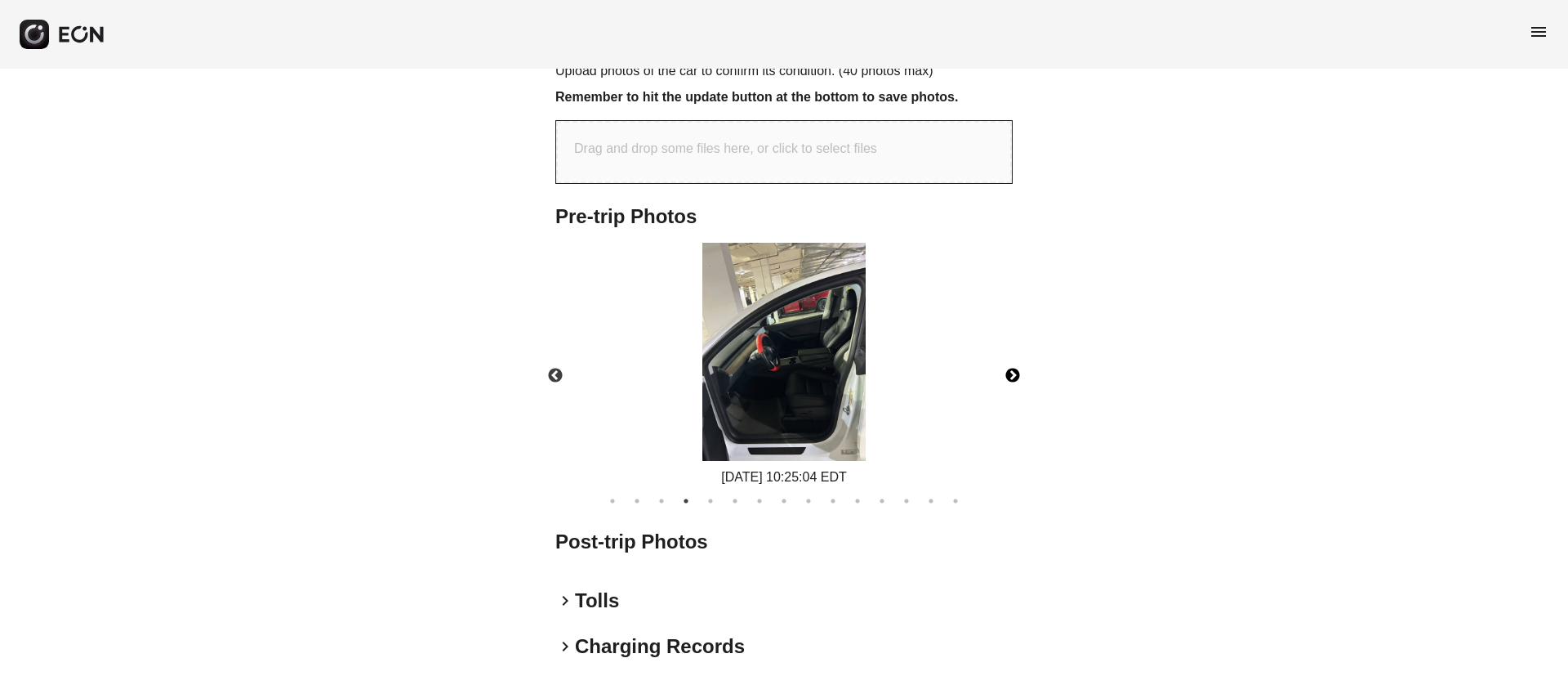
click at [1016, 357] on button "Next" at bounding box center [1012, 375] width 57 height 57
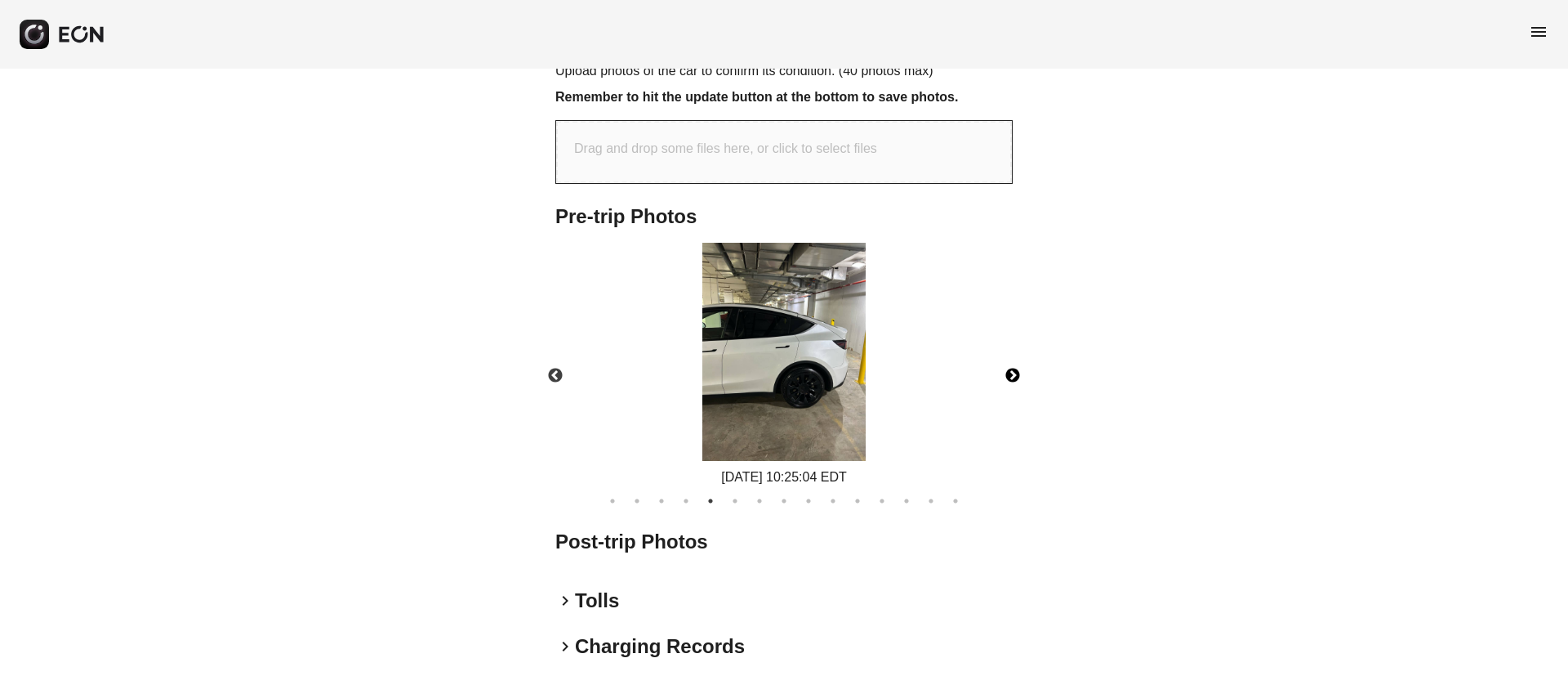
click at [1016, 357] on button "Next" at bounding box center [1012, 375] width 57 height 57
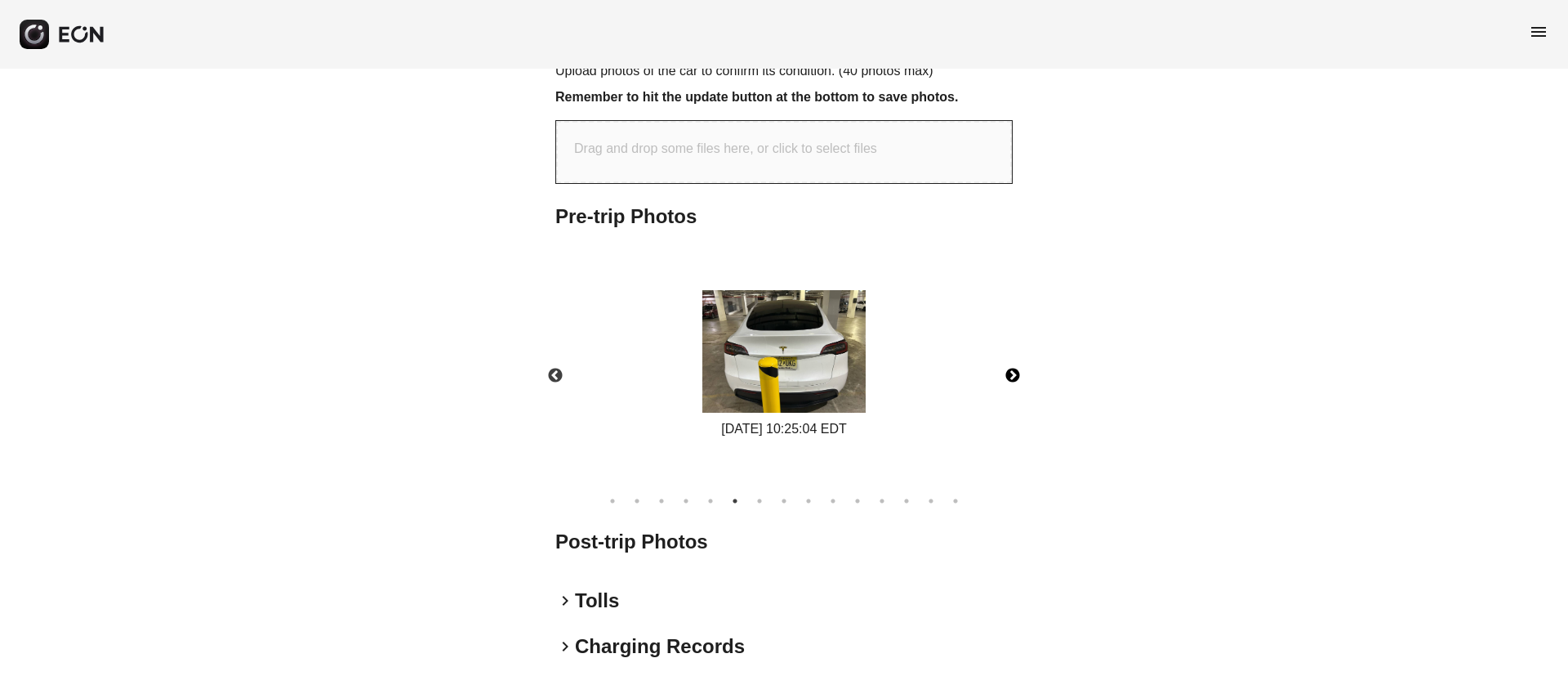
click at [832, 355] on img at bounding box center [784, 351] width 164 height 123
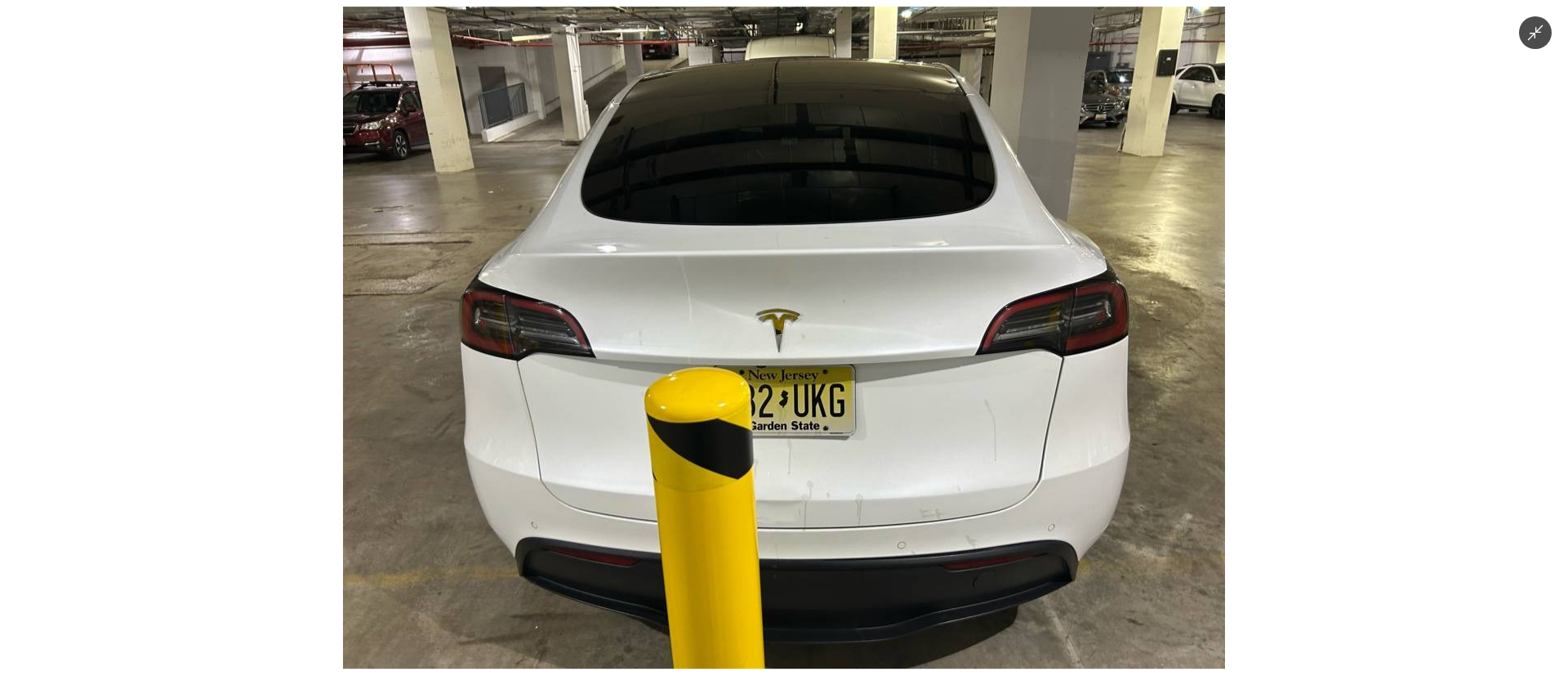
click at [928, 338] on img at bounding box center [784, 338] width 882 height 662
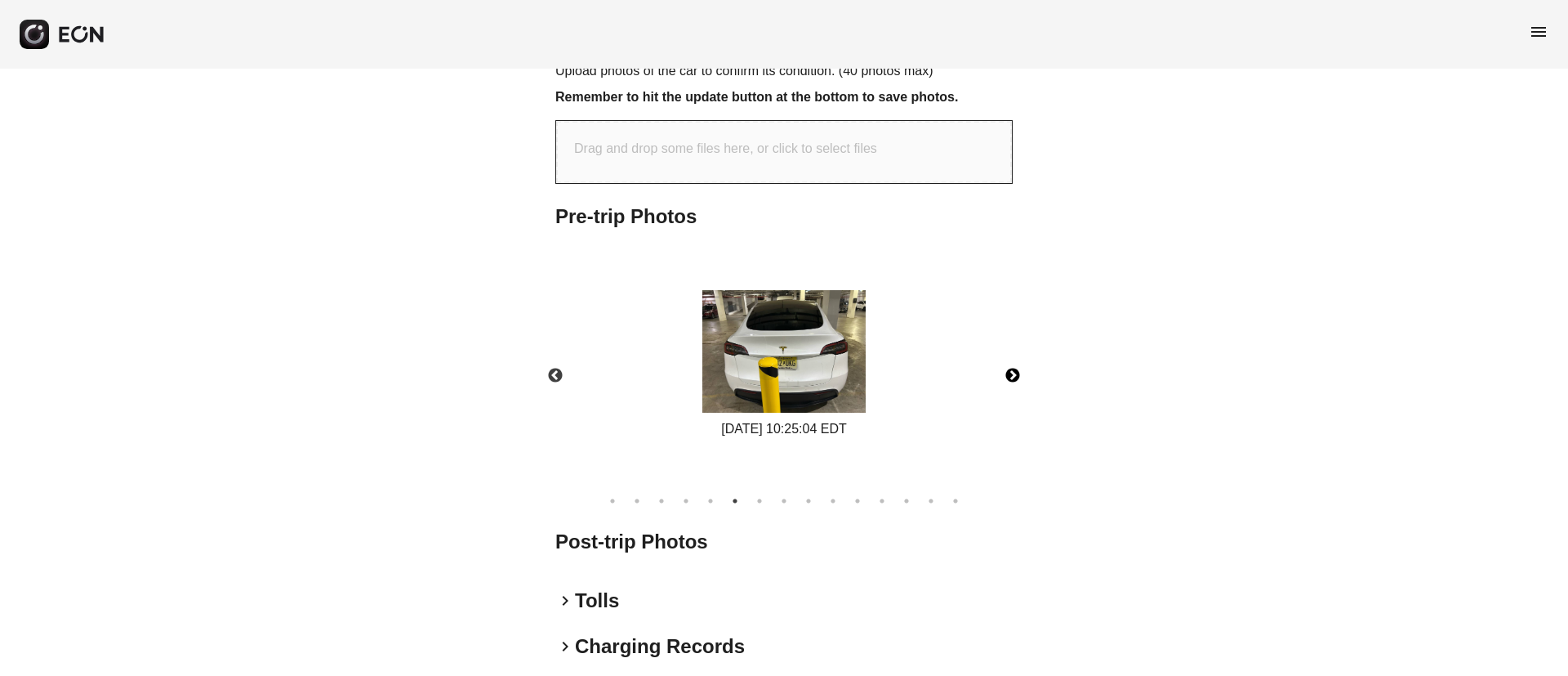
click at [1004, 351] on button "Next" at bounding box center [1012, 375] width 57 height 57
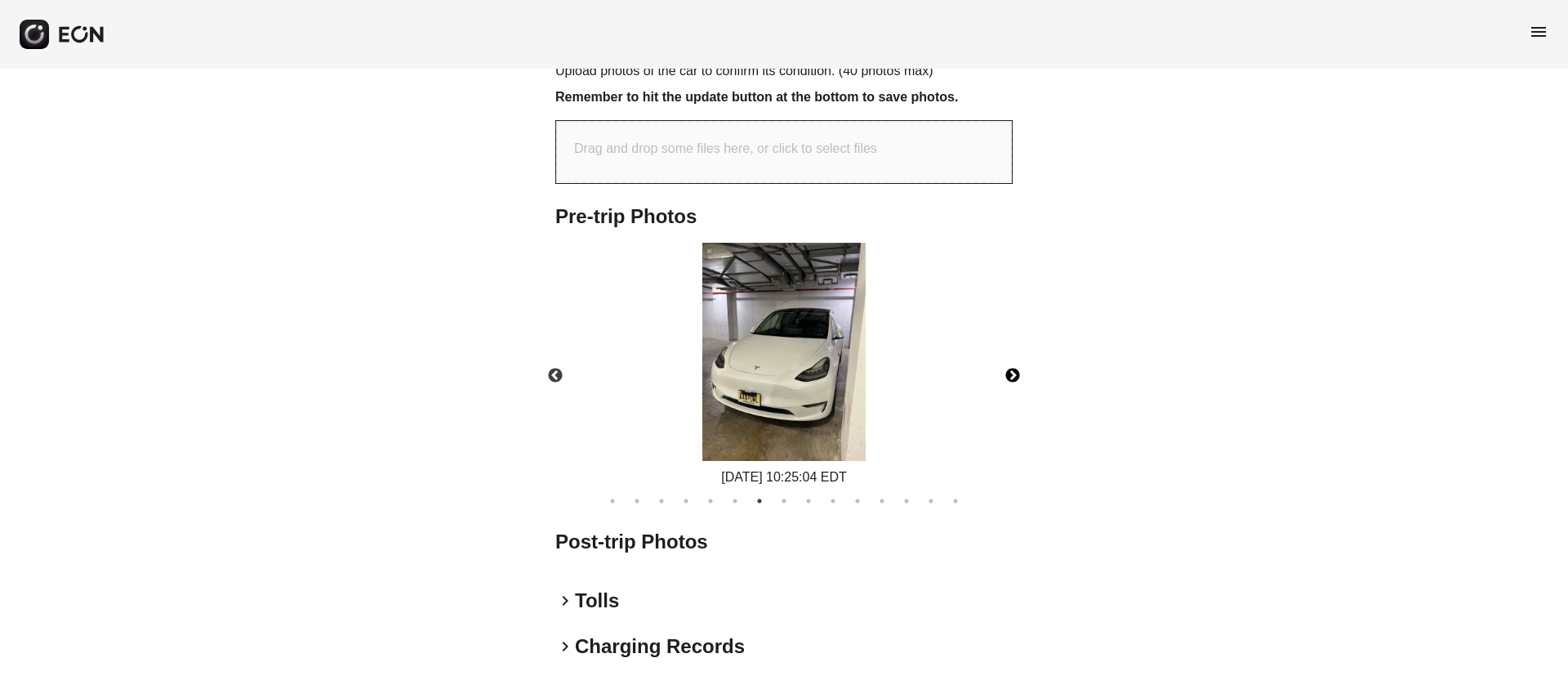
click at [778, 394] on img at bounding box center [784, 351] width 164 height 218
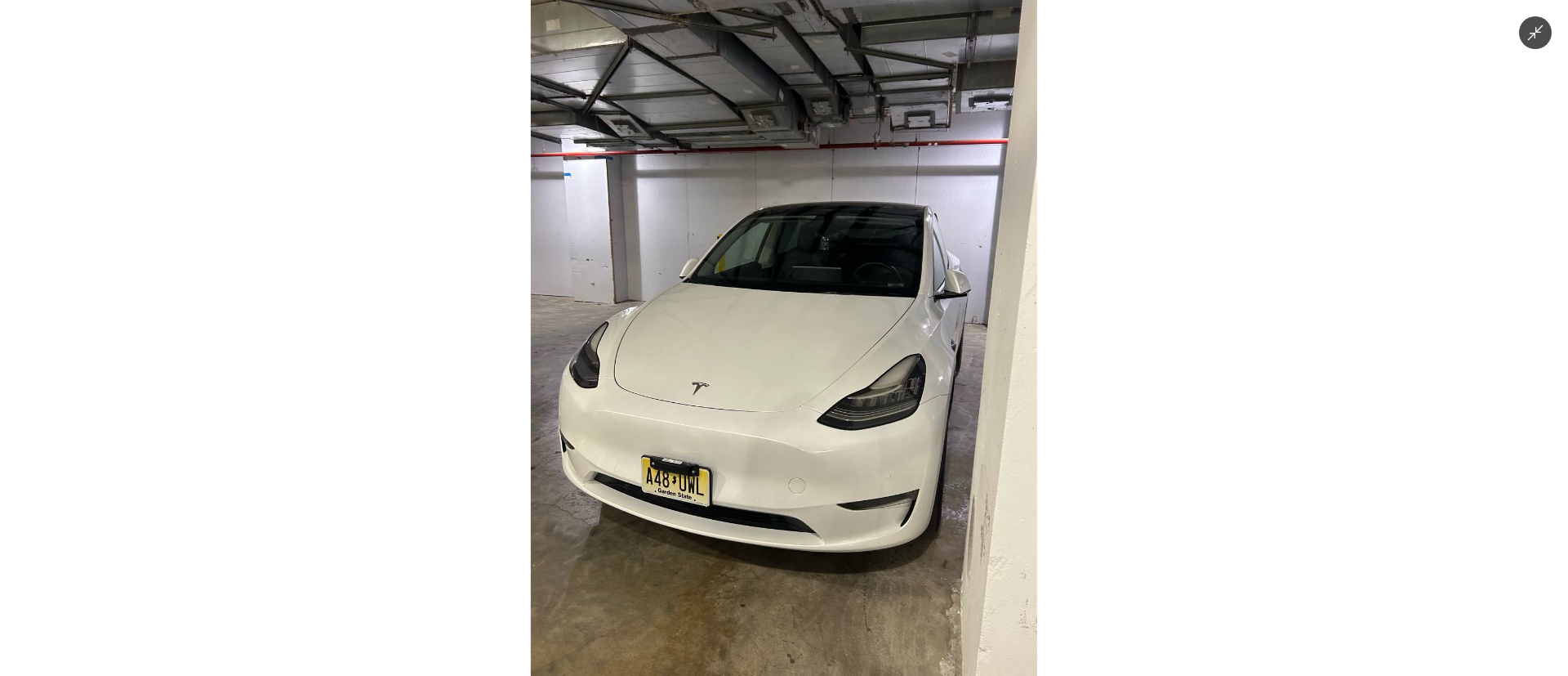
click at [809, 380] on img at bounding box center [784, 338] width 506 height 676
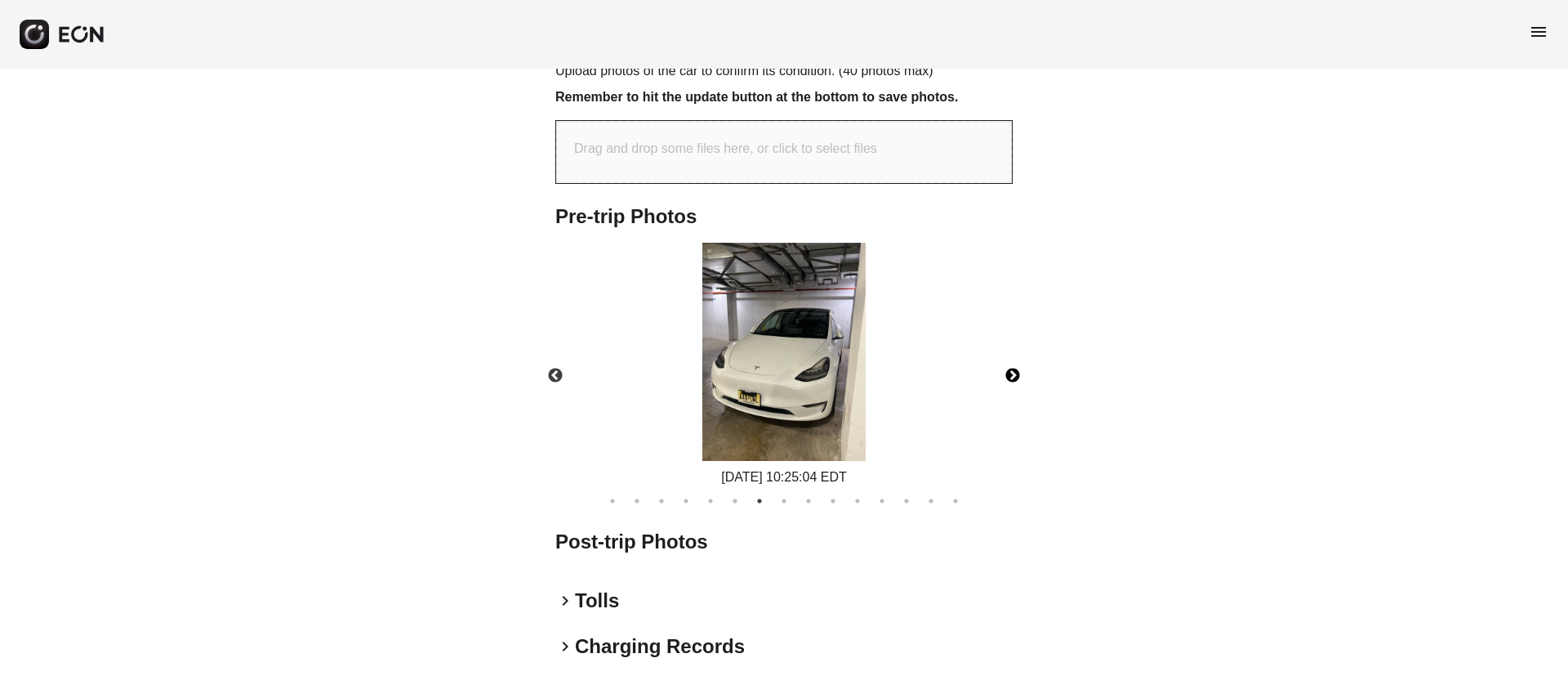
click at [805, 381] on img at bounding box center [784, 351] width 164 height 218
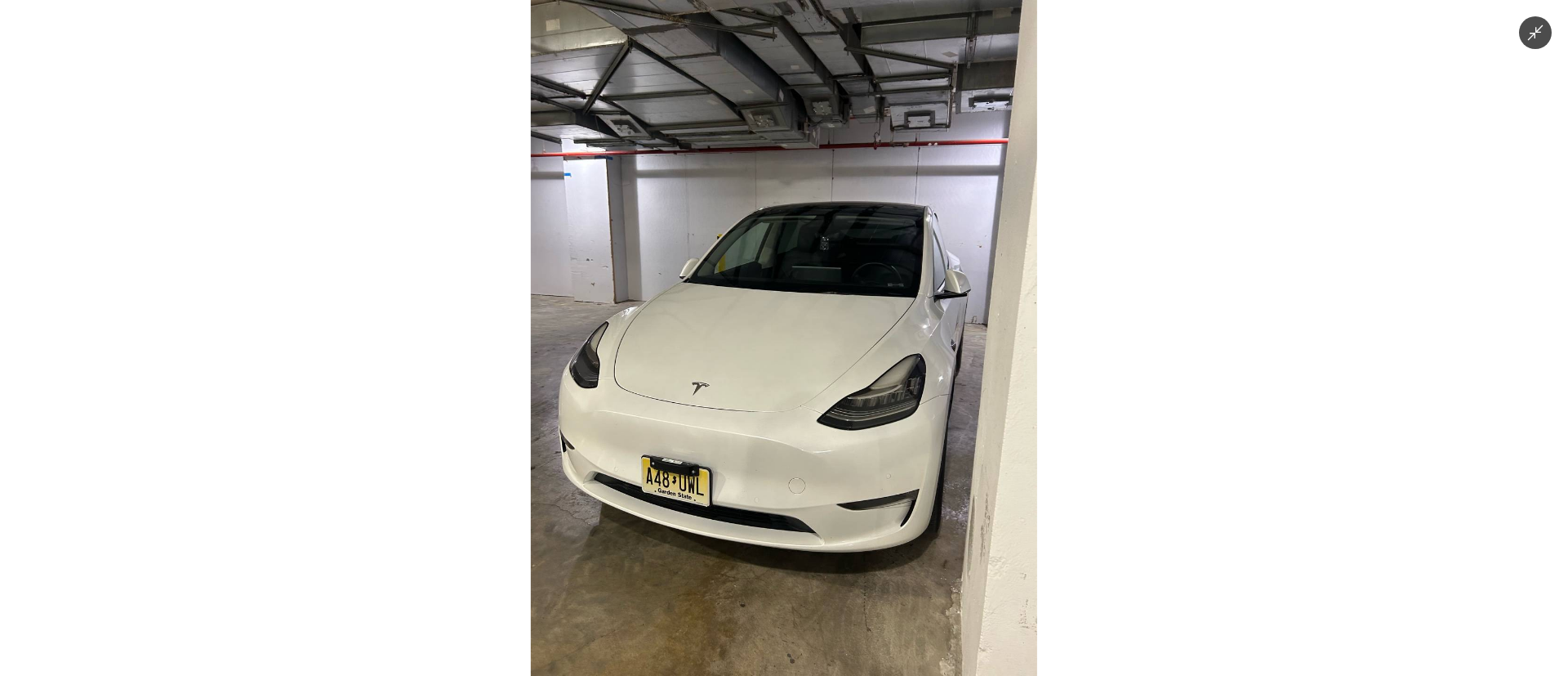
click at [805, 381] on img at bounding box center [784, 338] width 506 height 676
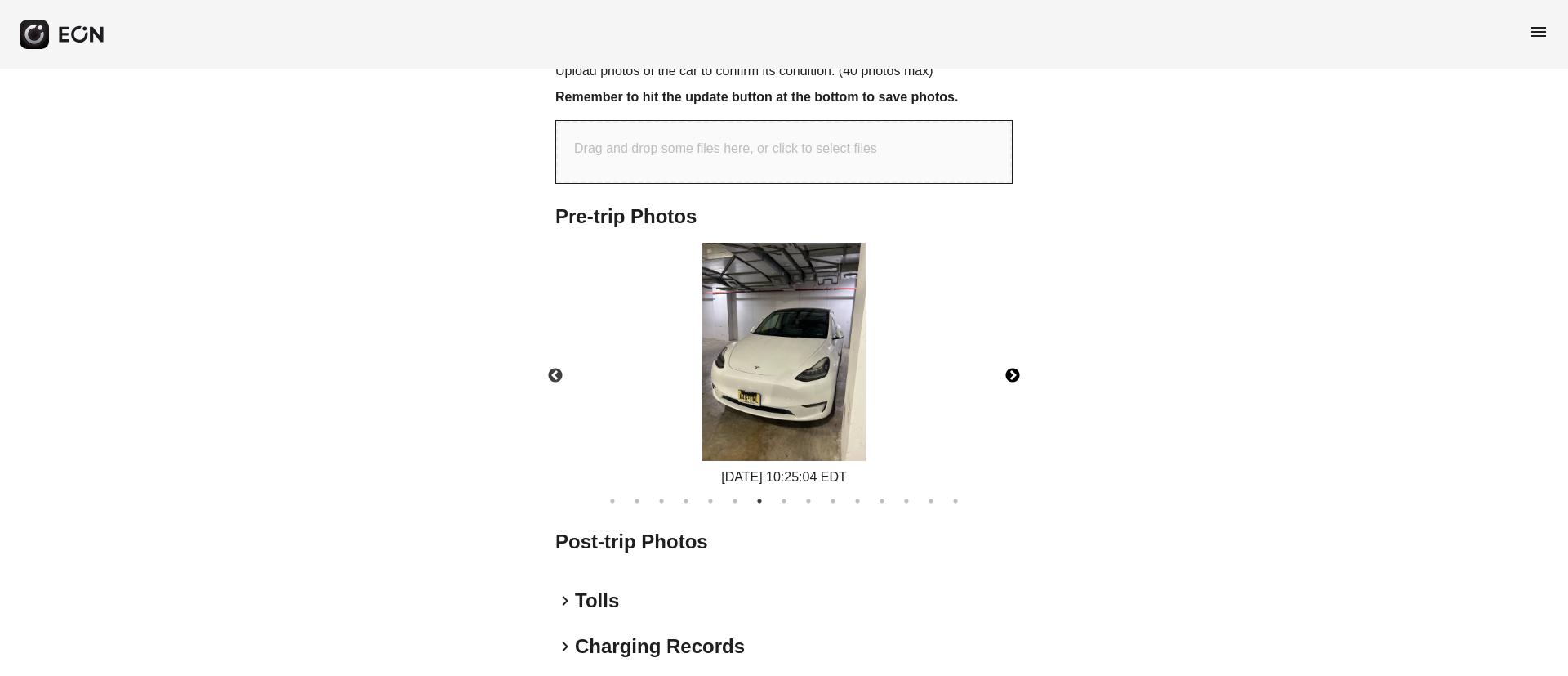
click at [1017, 359] on button "Next" at bounding box center [1012, 375] width 57 height 57
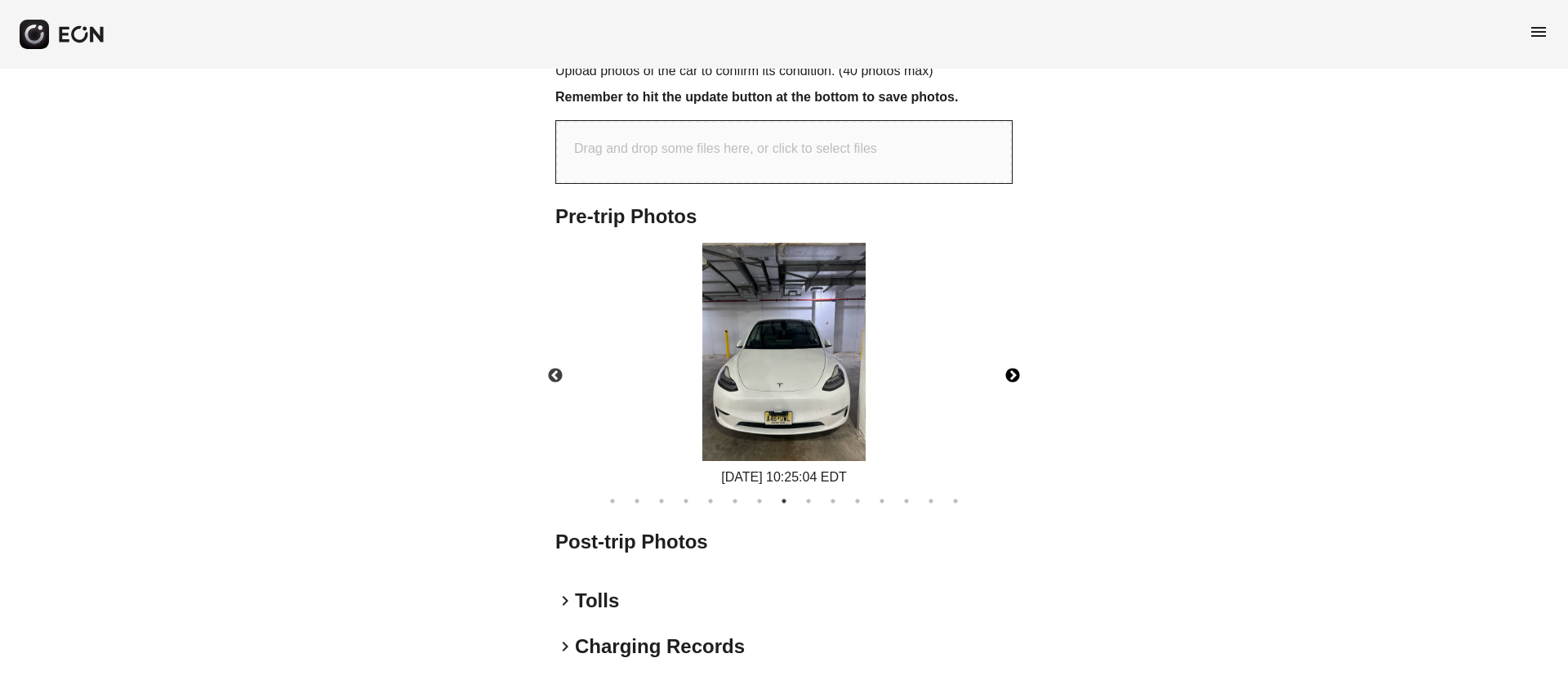
click at [770, 387] on img at bounding box center [784, 351] width 164 height 218
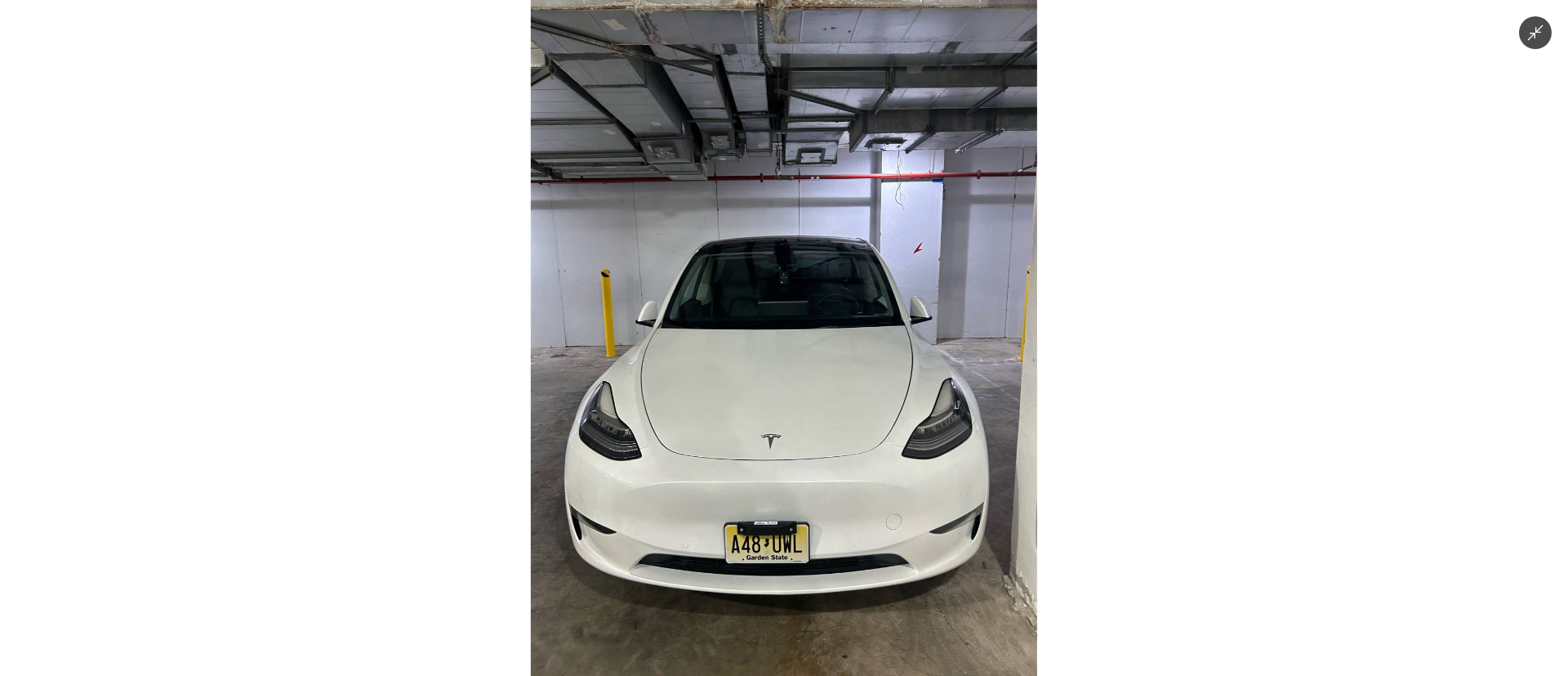
click at [773, 386] on img at bounding box center [784, 338] width 506 height 676
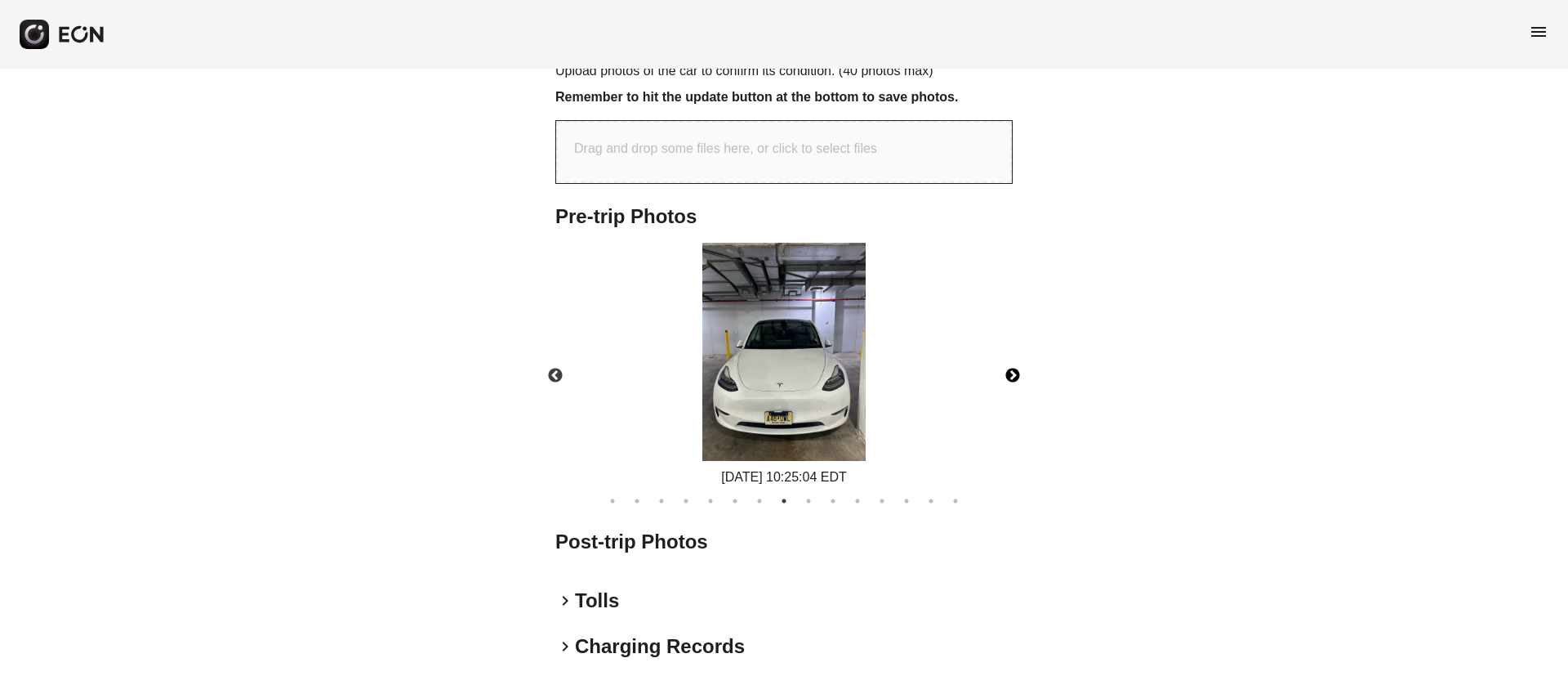
click at [1010, 350] on button "Next" at bounding box center [1012, 375] width 57 height 57
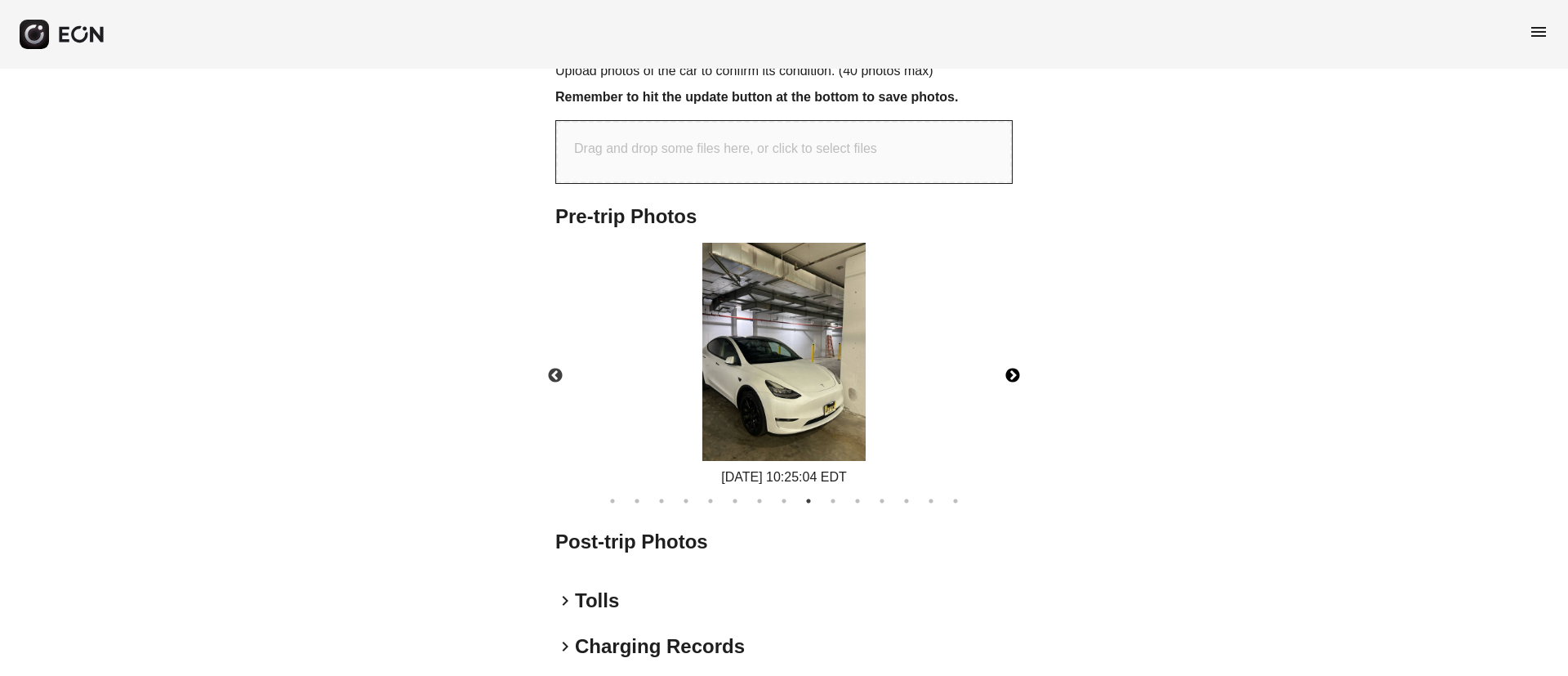
click at [816, 386] on img at bounding box center [784, 351] width 164 height 218
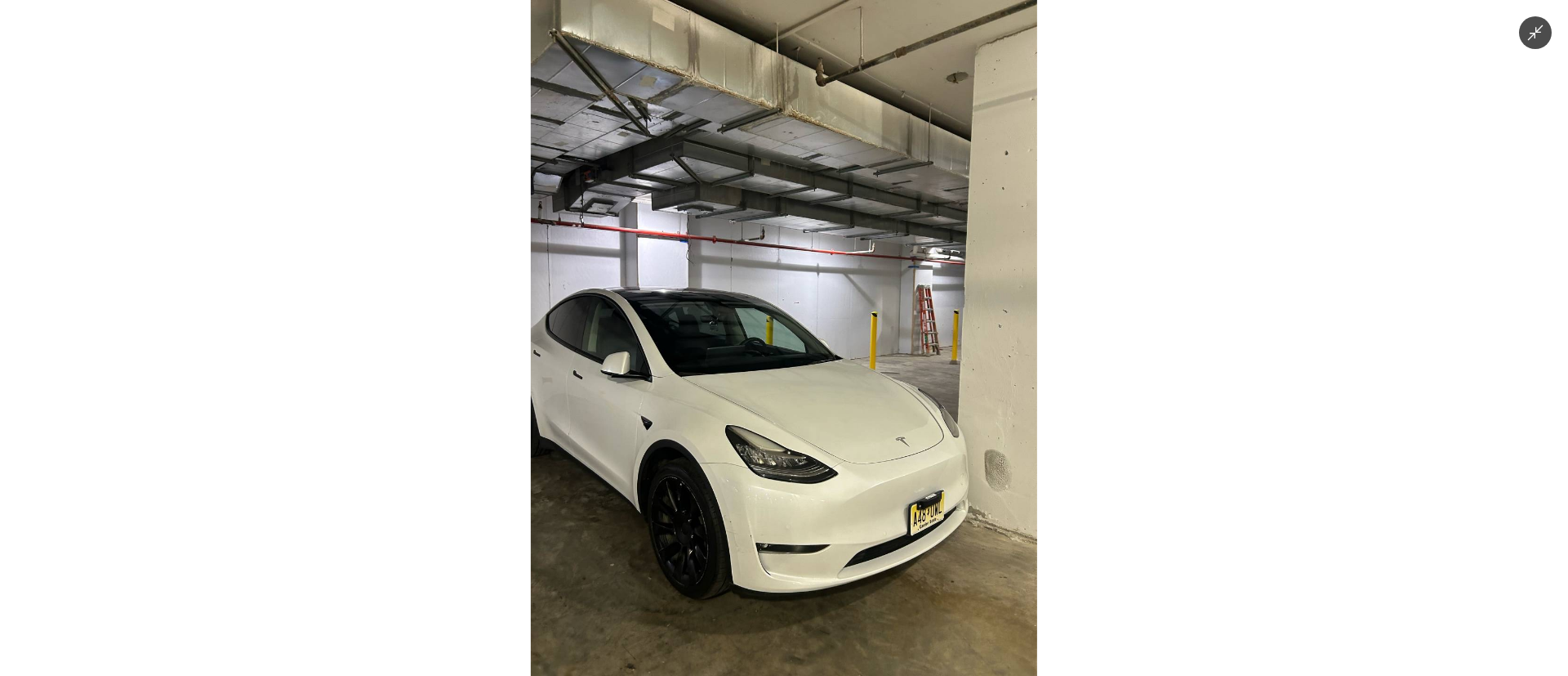
click at [816, 386] on img at bounding box center [784, 338] width 506 height 676
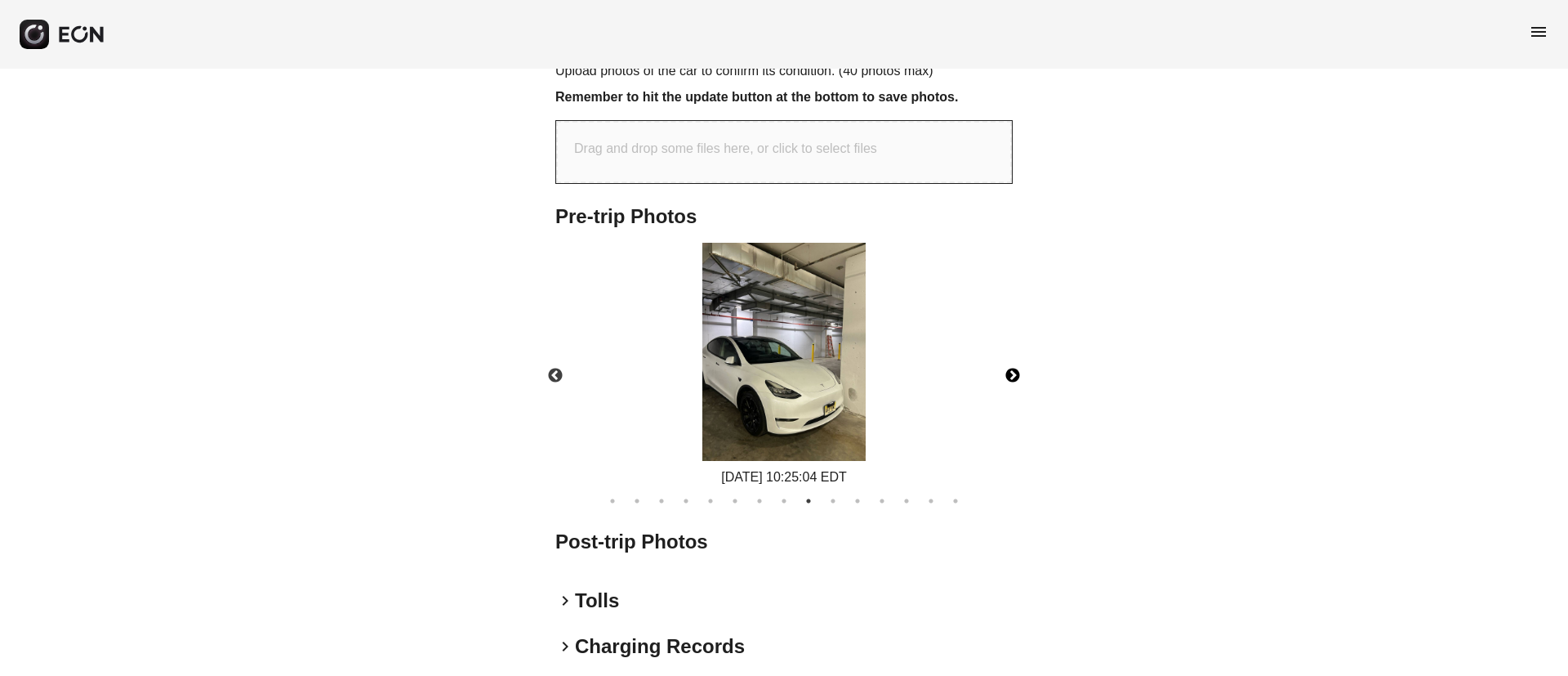
click at [1003, 357] on button "Next" at bounding box center [1012, 375] width 57 height 57
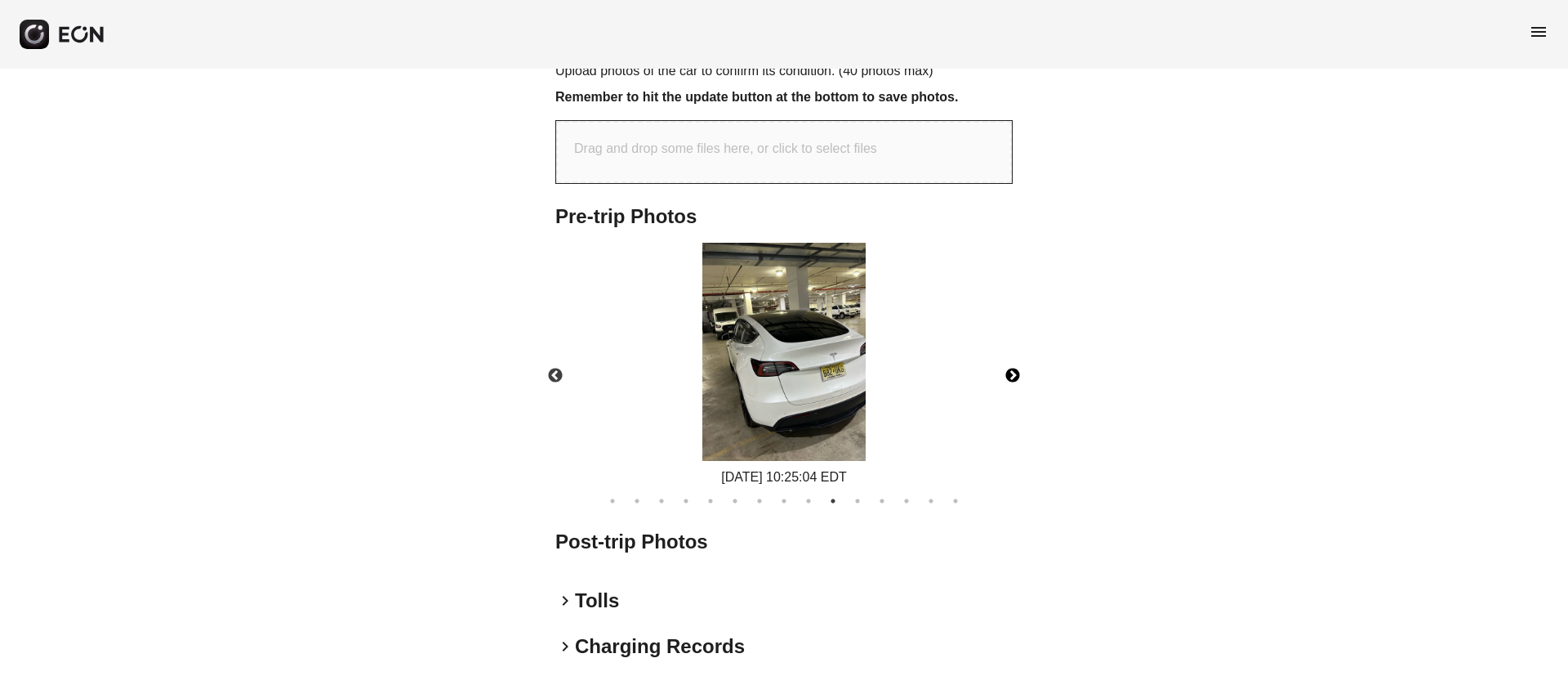
click at [1003, 357] on button "Next" at bounding box center [1012, 375] width 57 height 57
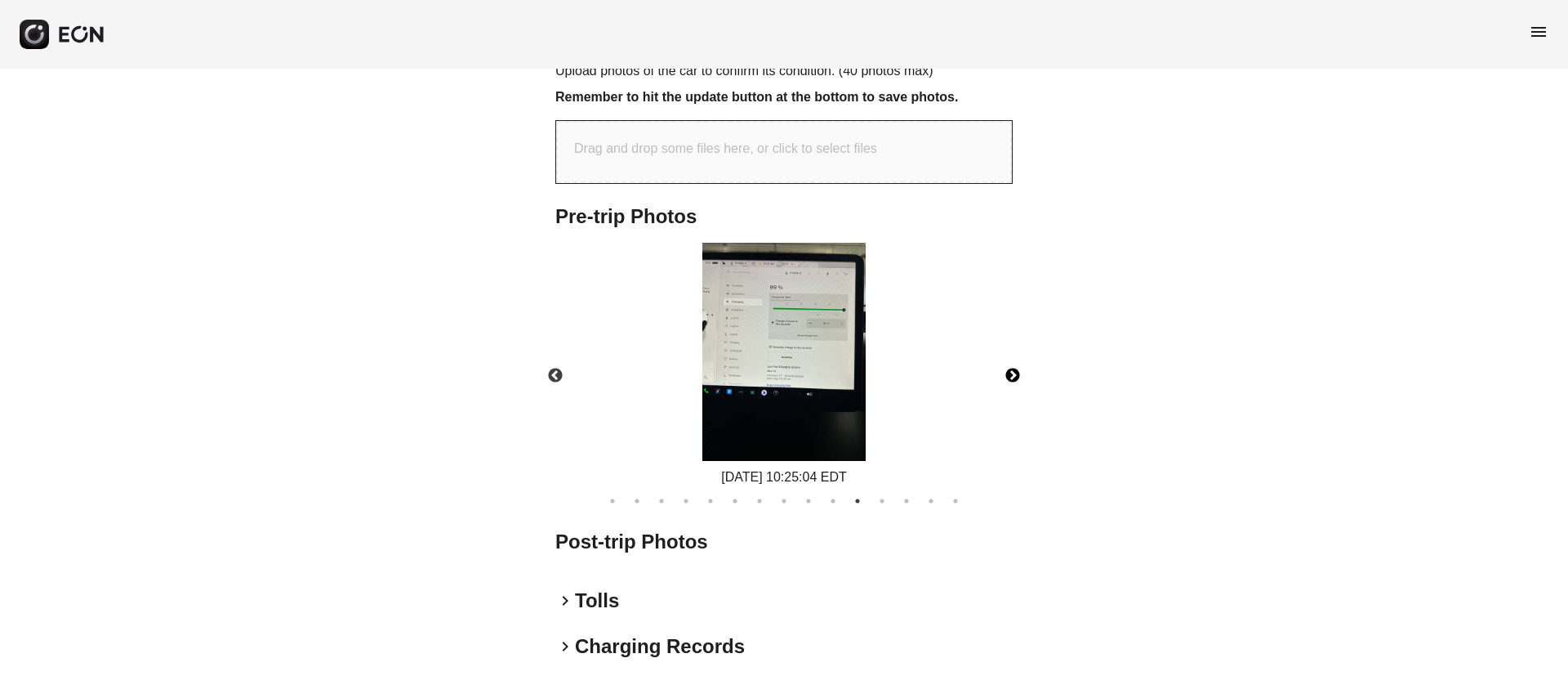
click at [1003, 357] on button "Next" at bounding box center [1012, 375] width 57 height 57
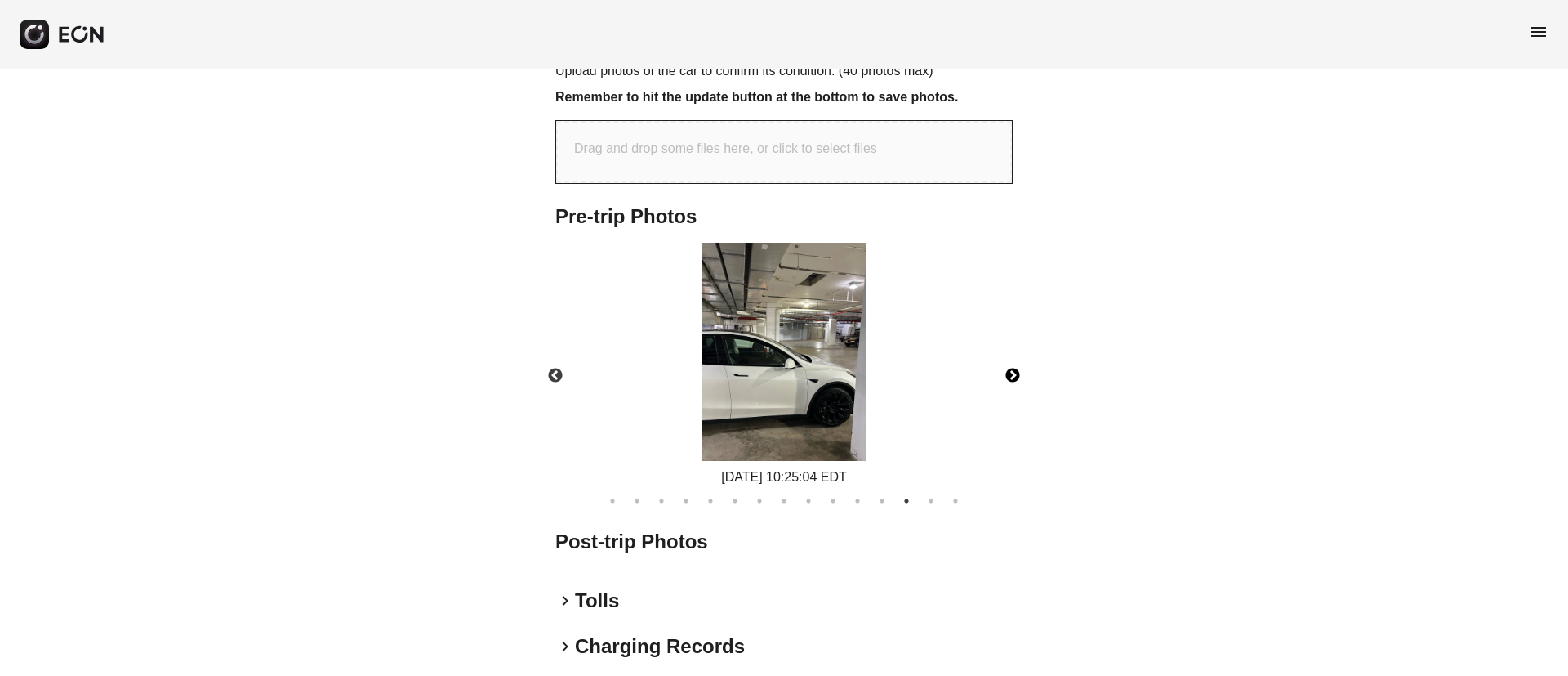
click at [1003, 357] on button "Next" at bounding box center [1012, 375] width 57 height 57
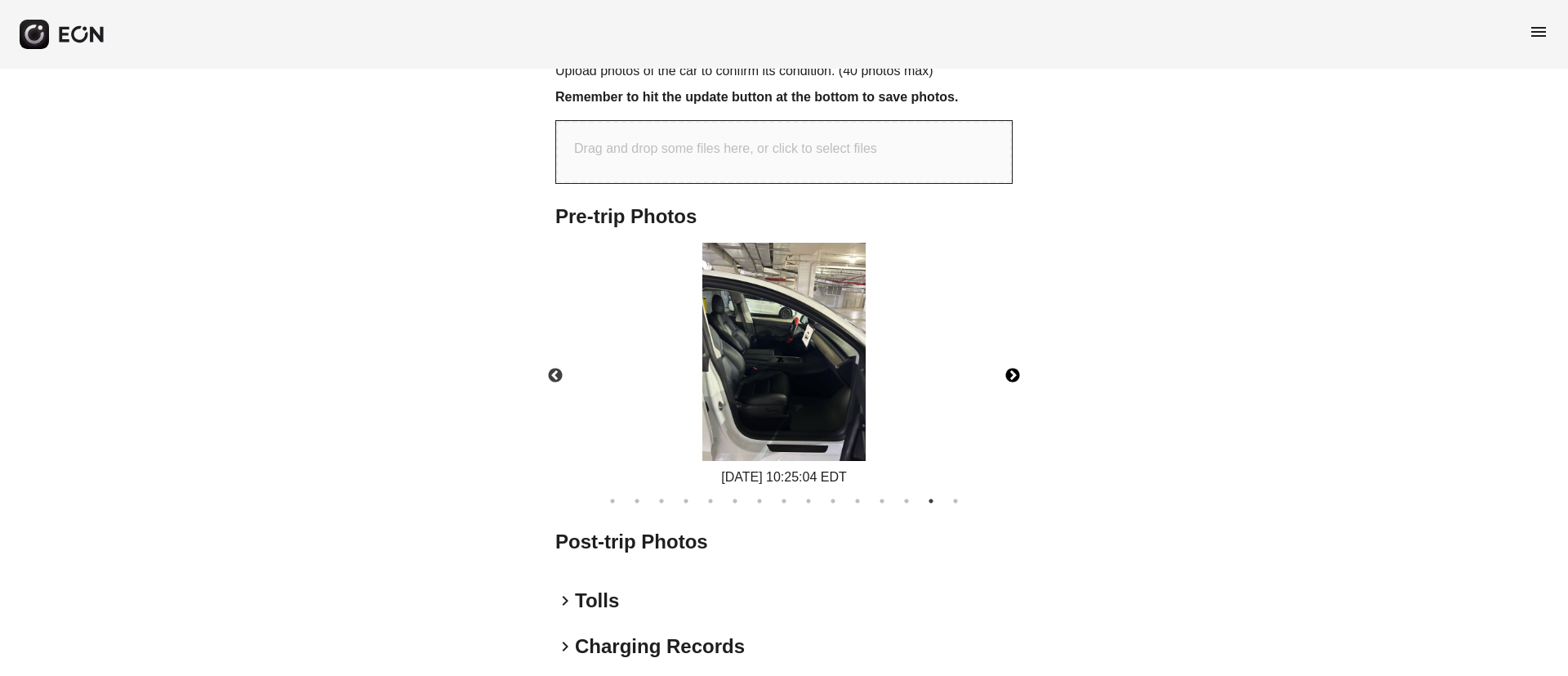
click at [1003, 357] on button "Next" at bounding box center [1012, 375] width 57 height 57
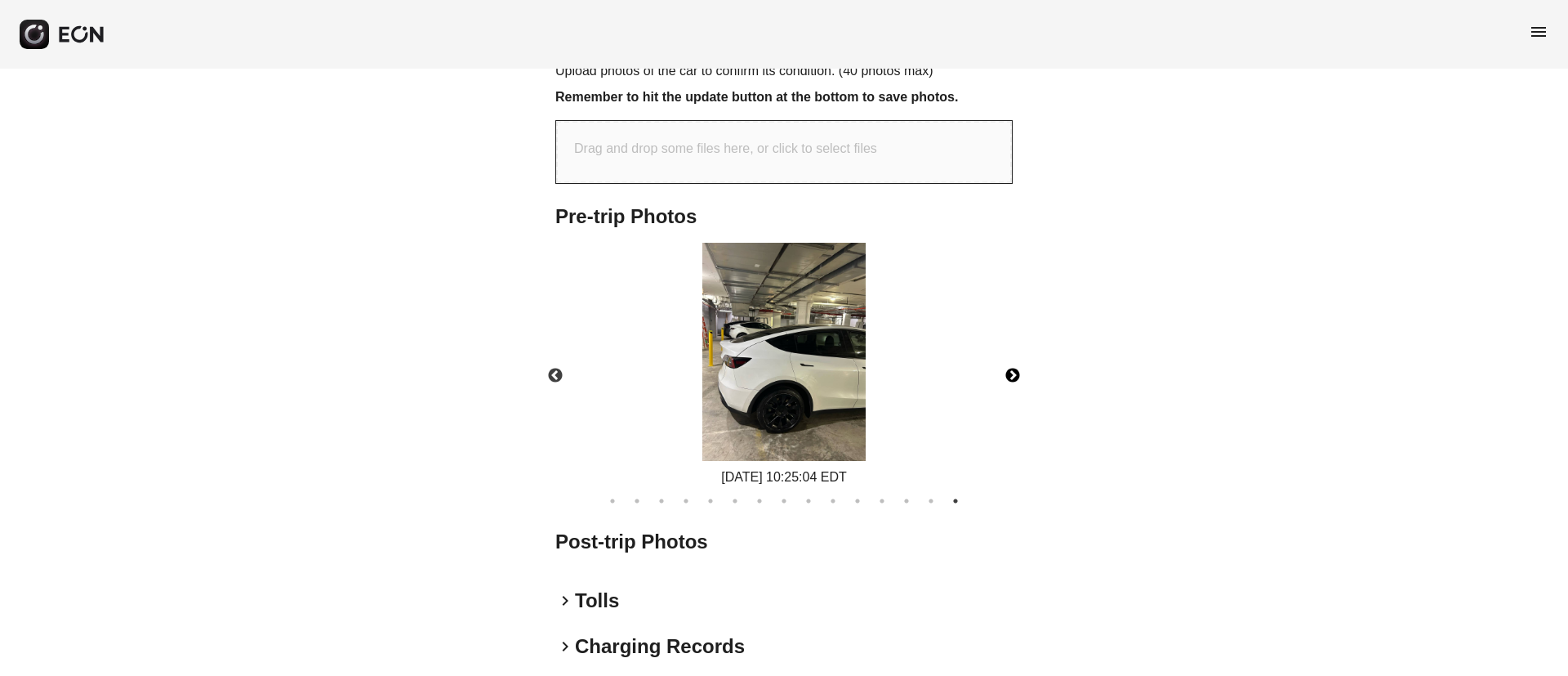
click at [1003, 357] on button "Next" at bounding box center [1012, 375] width 57 height 57
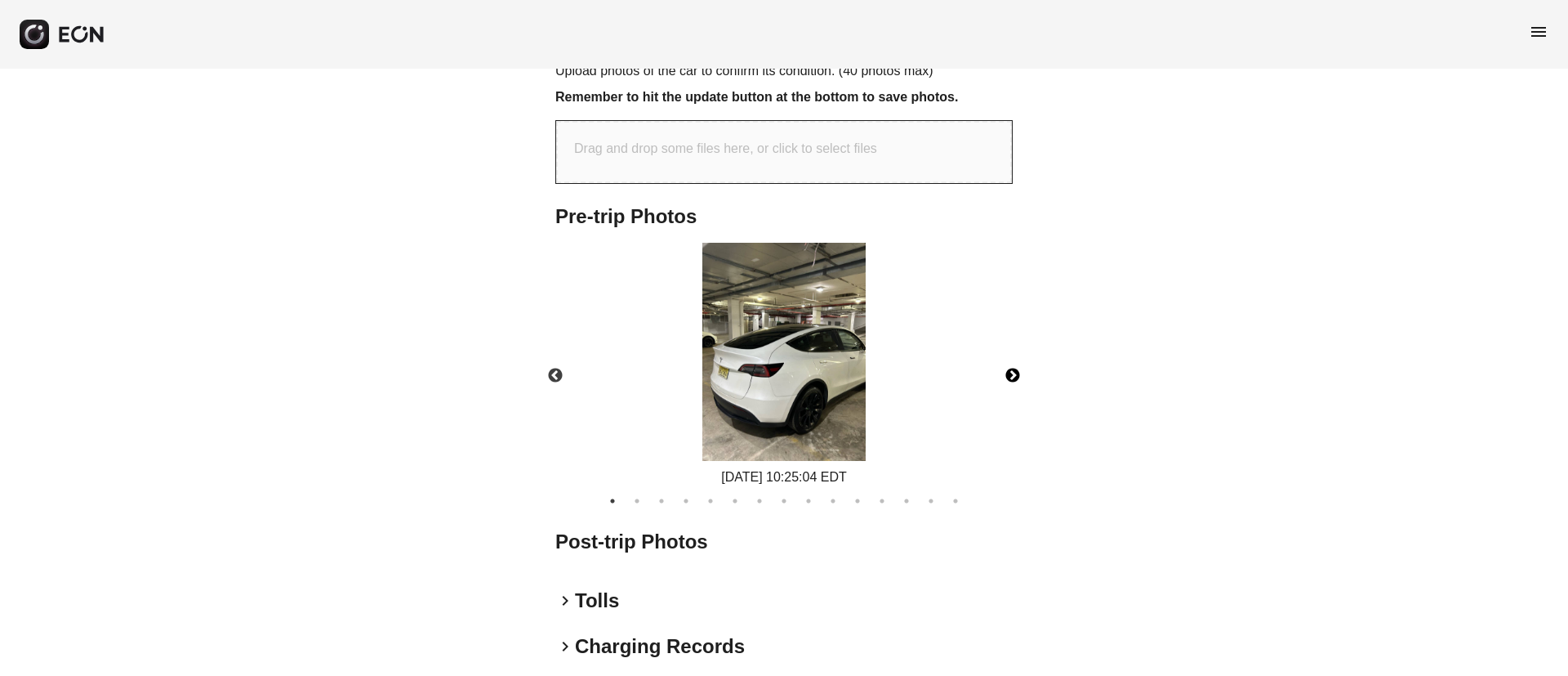
click at [1003, 357] on button "Next" at bounding box center [1012, 375] width 57 height 57
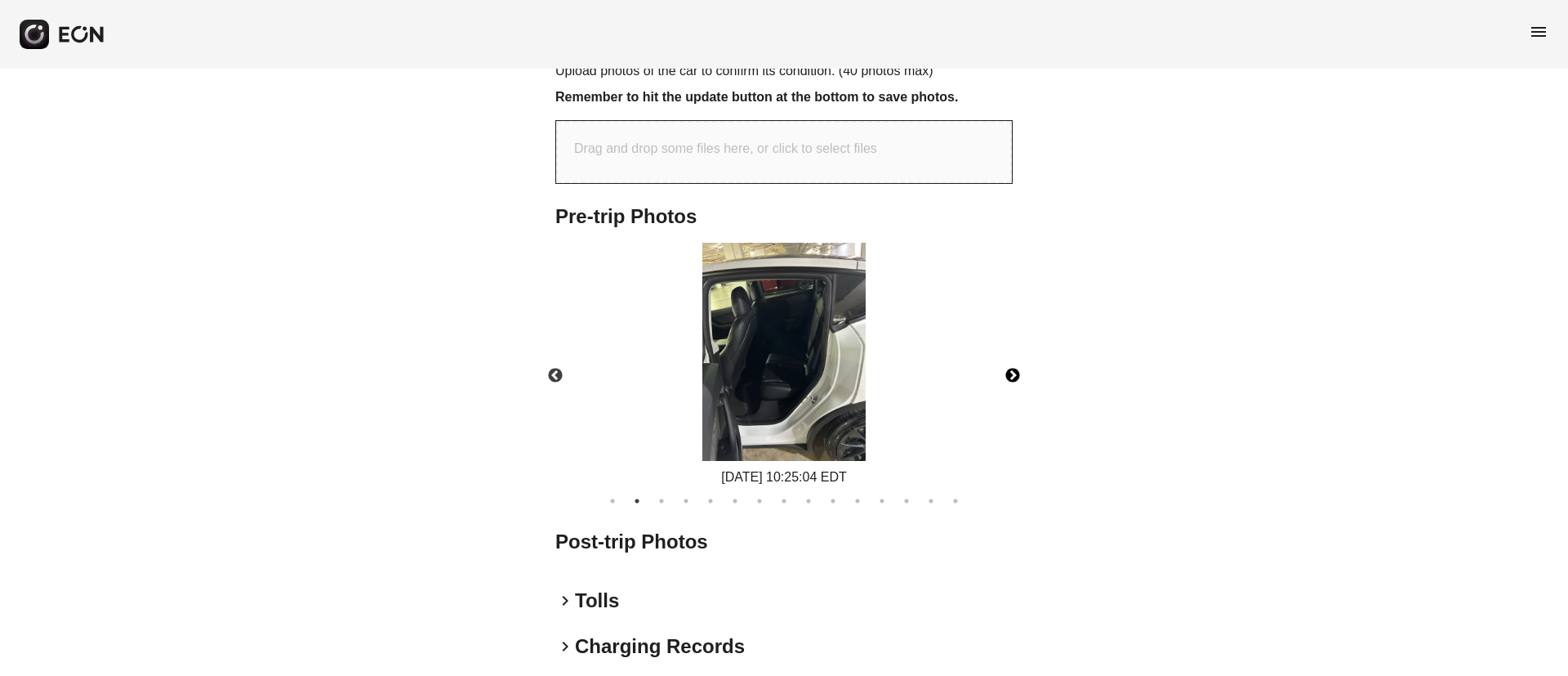
click at [1003, 357] on button "Next" at bounding box center [1012, 375] width 57 height 57
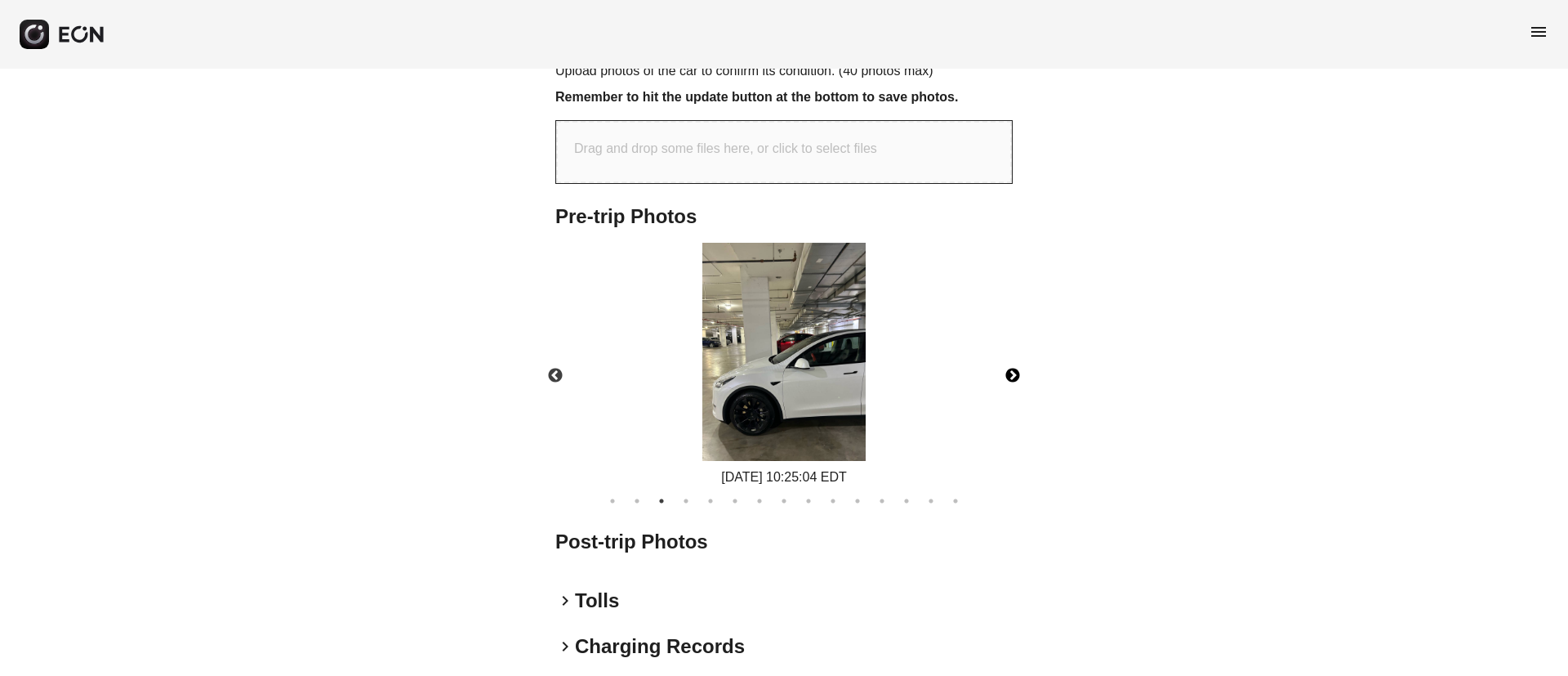
click at [1003, 357] on button "Next" at bounding box center [1012, 375] width 57 height 57
